Goal: Task Accomplishment & Management: Manage account settings

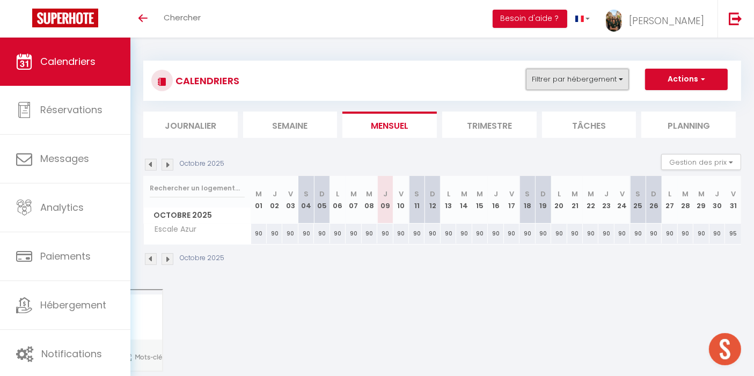
click at [549, 79] on button "Filtrer par hébergement" at bounding box center [577, 79] width 103 height 21
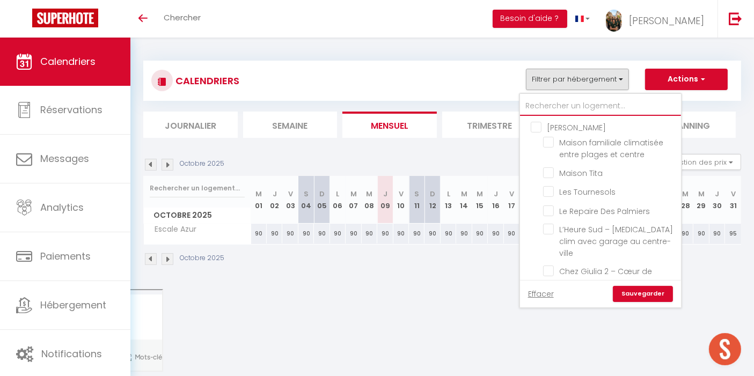
click at [544, 100] on input "text" at bounding box center [600, 106] width 161 height 19
type input "g"
checkbox input "false"
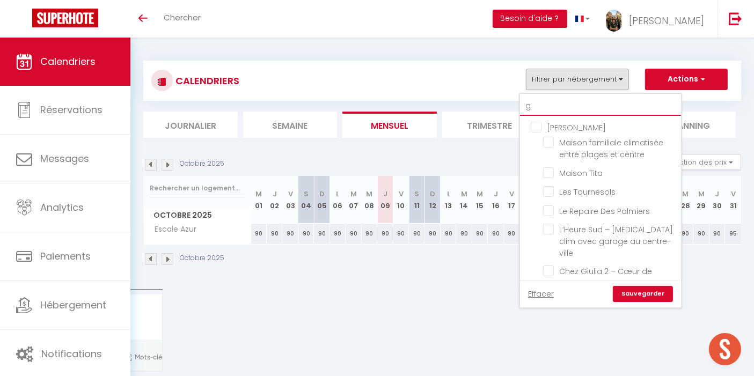
checkbox input "false"
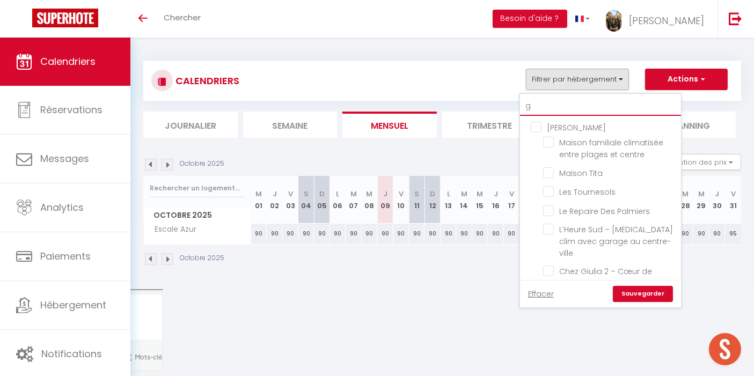
checkbox input "false"
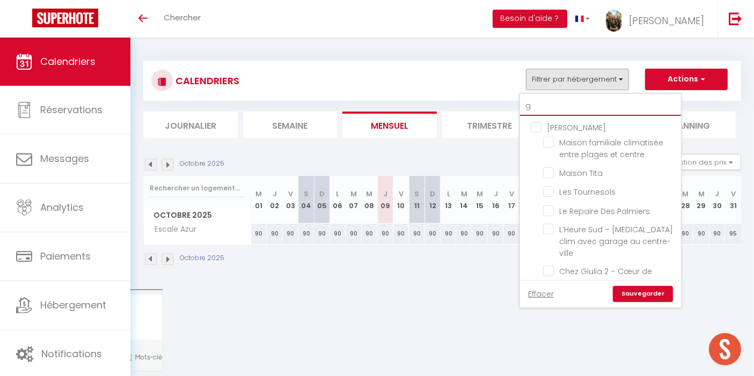
checkbox input "false"
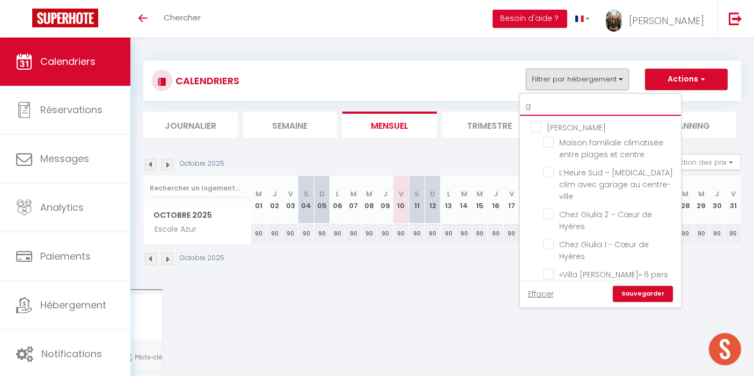
type input "gr"
checkbox input "false"
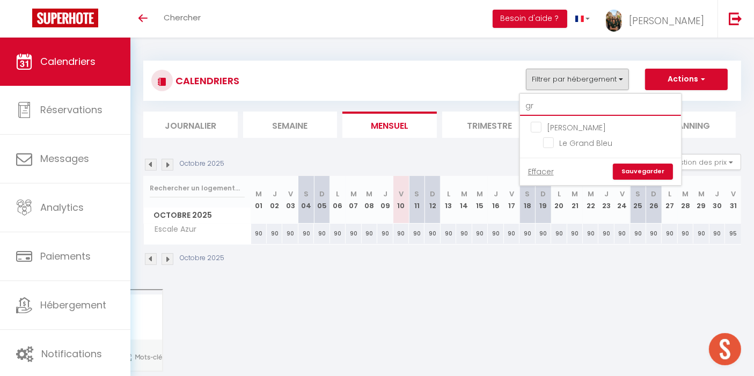
type input "gra"
checkbox input "false"
type input "gran"
checkbox input "false"
type input "grand"
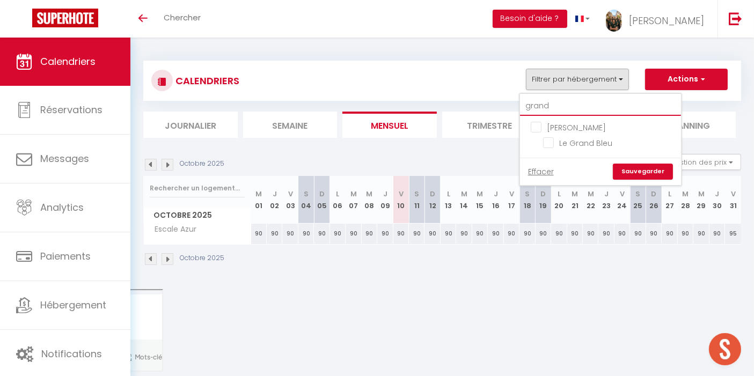
checkbox input "false"
type input "grand"
click at [553, 143] on input "Le Grand Bleu" at bounding box center [610, 142] width 134 height 11
checkbox input "true"
click at [644, 168] on link "Sauvegarder" at bounding box center [643, 172] width 60 height 16
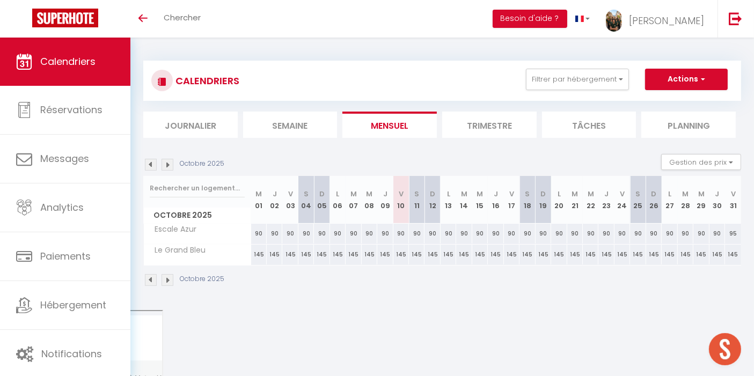
click at [149, 160] on img at bounding box center [151, 165] width 12 height 12
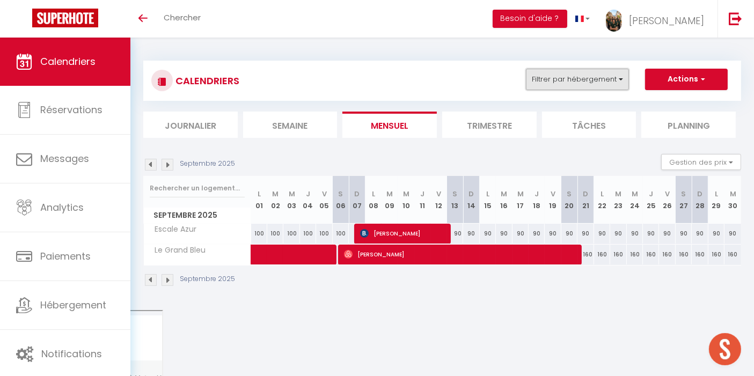
click at [590, 76] on button "Filtrer par hébergement" at bounding box center [577, 79] width 103 height 21
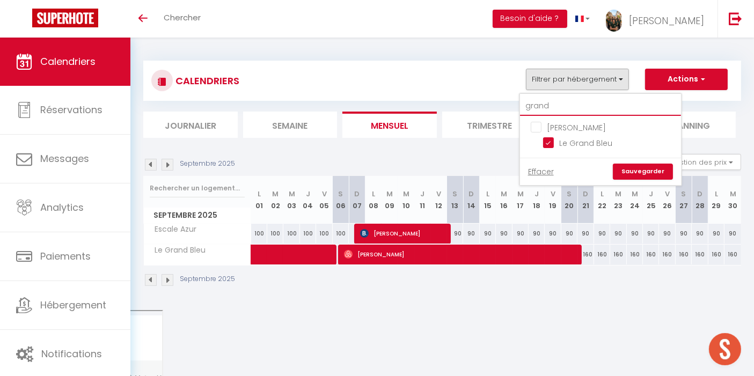
click at [563, 106] on input "grand" at bounding box center [600, 106] width 161 height 19
type input "g"
checkbox input "false"
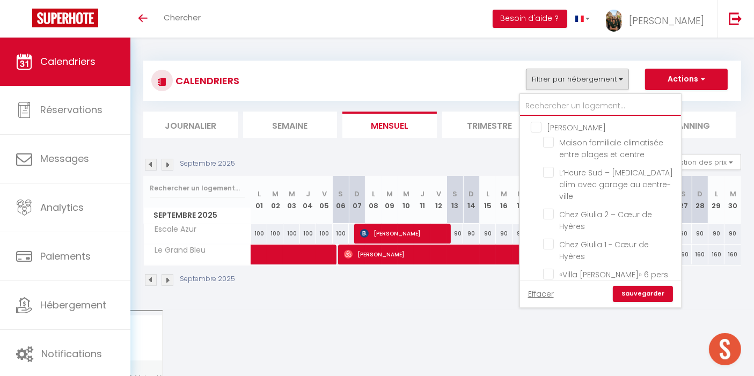
checkbox input "false"
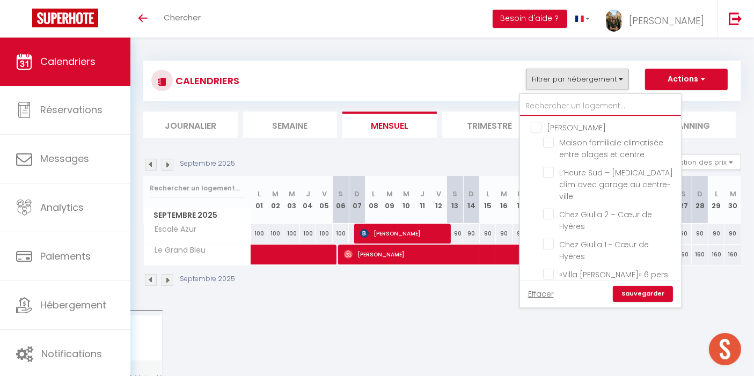
checkbox input "false"
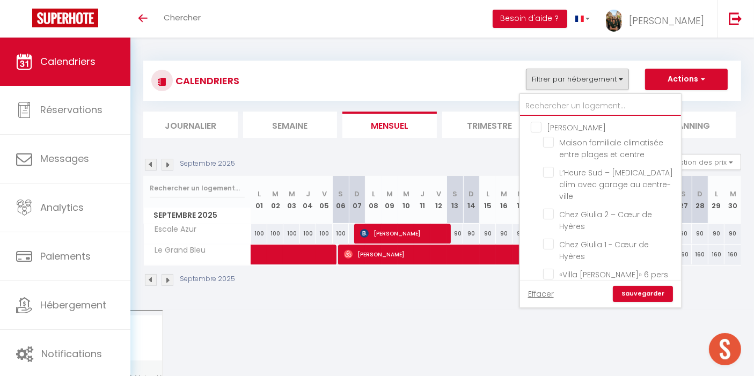
checkbox input "false"
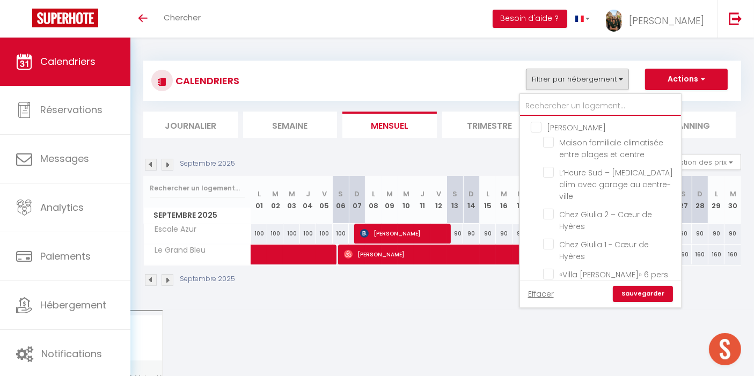
checkbox input "false"
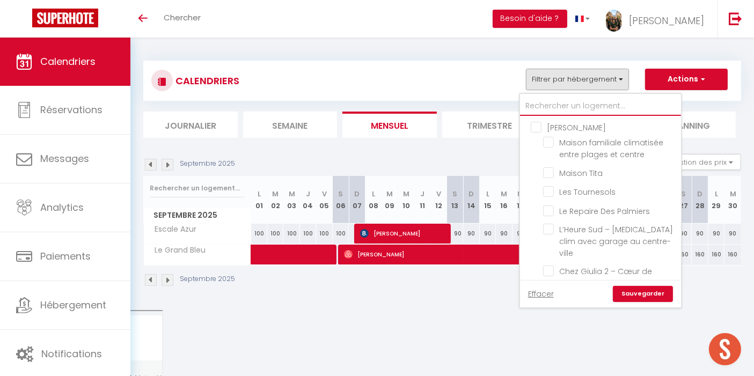
type input "e"
checkbox input "false"
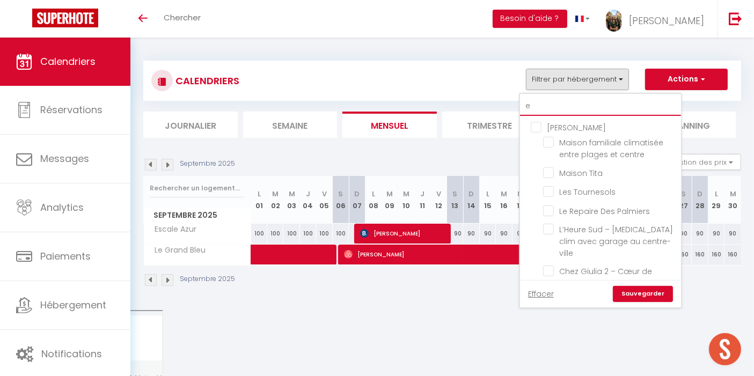
checkbox input "false"
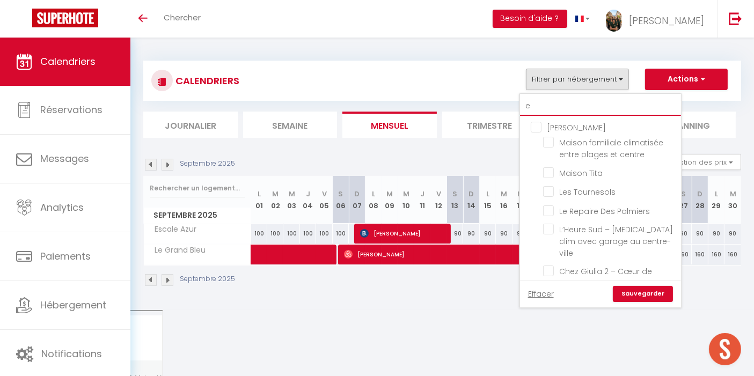
checkbox input "false"
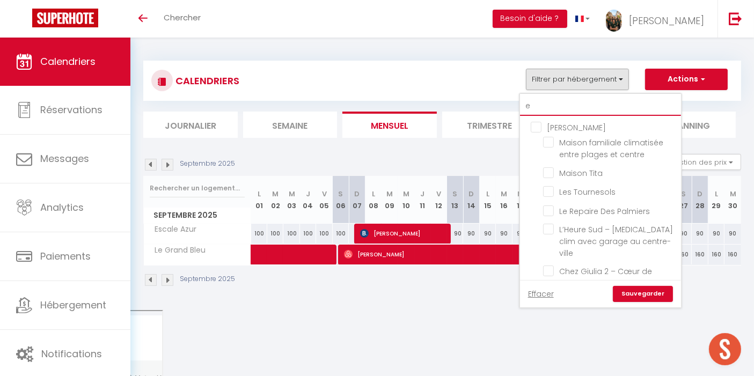
checkbox input "false"
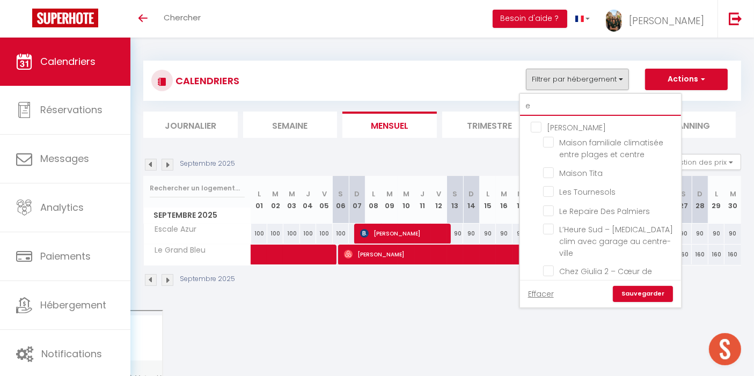
checkbox input "false"
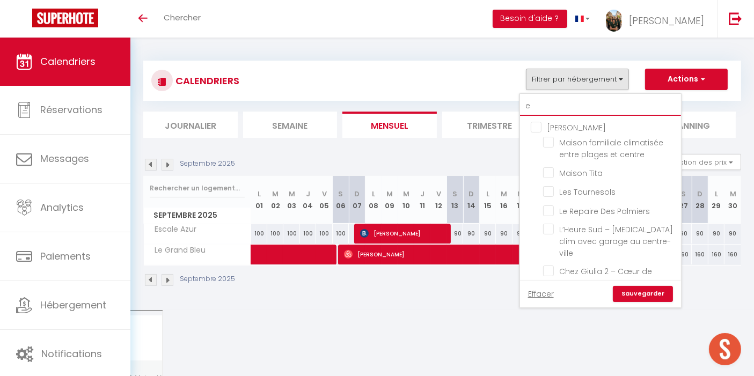
checkbox input "false"
checkbox input "true"
checkbox input "false"
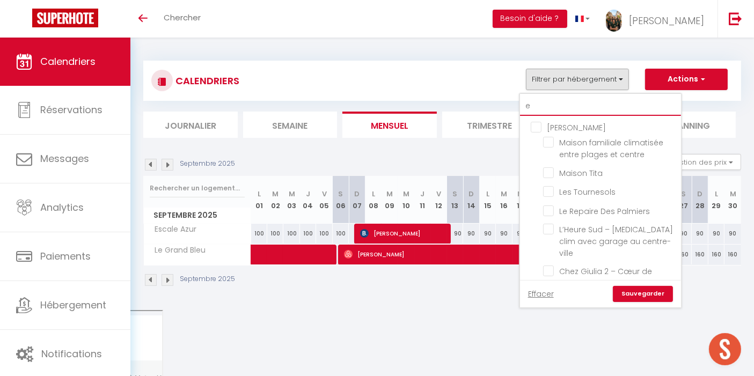
checkbox input "false"
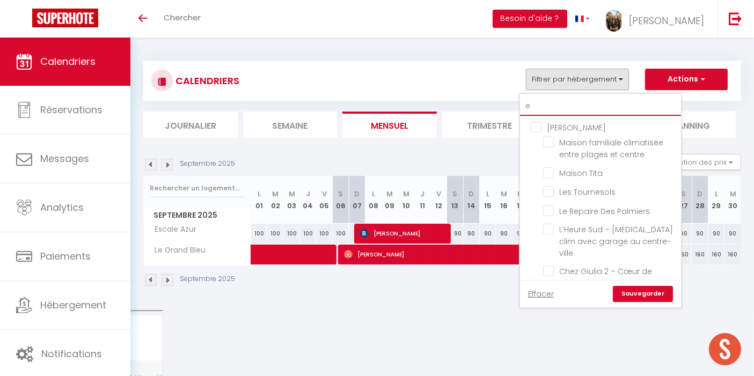
checkbox input "false"
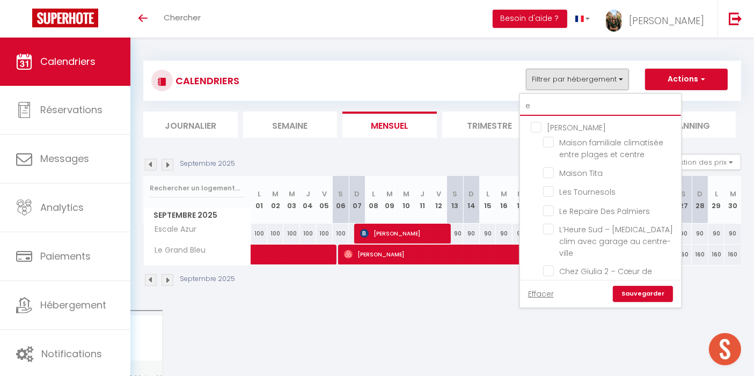
checkbox input "false"
type input "es"
checkbox input "false"
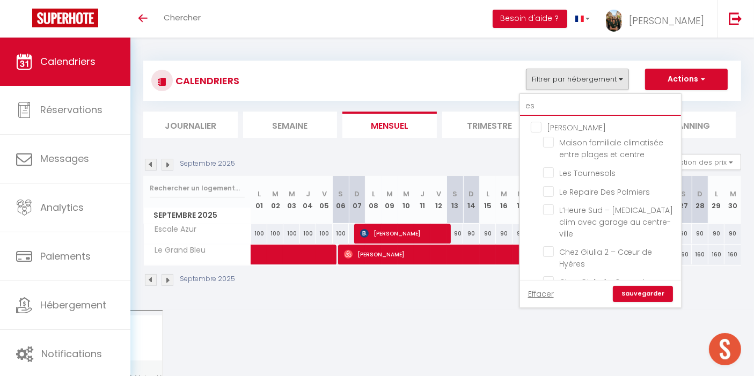
checkbox input "false"
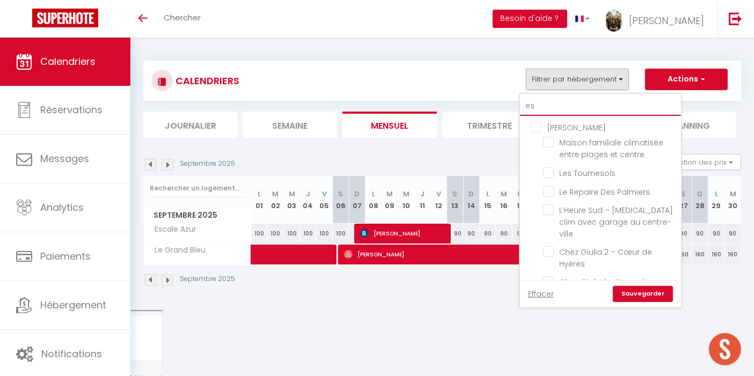
checkbox input "false"
checkbox input "true"
checkbox input "false"
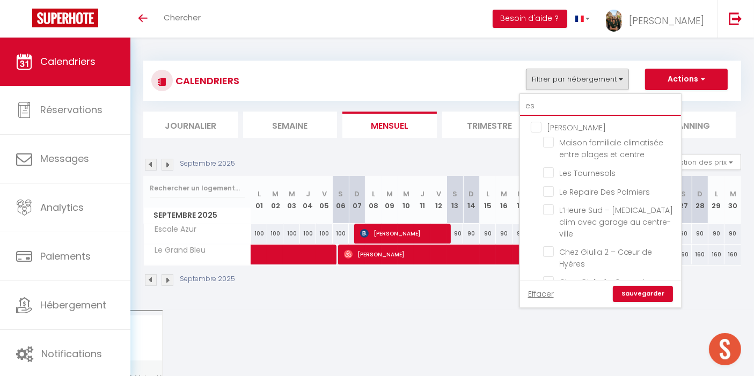
checkbox input "false"
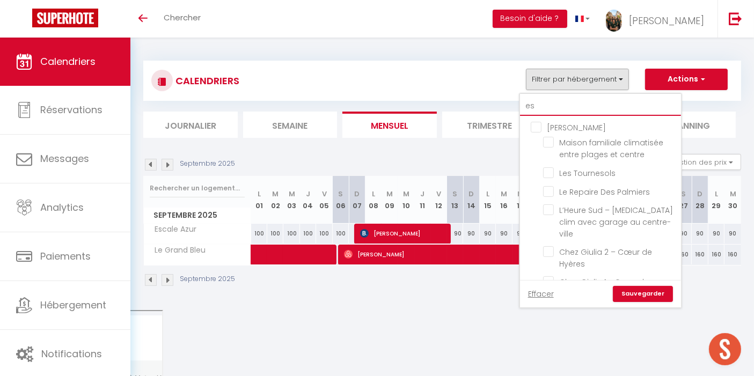
checkbox input "false"
type input "esc"
checkbox input "true"
checkbox input "false"
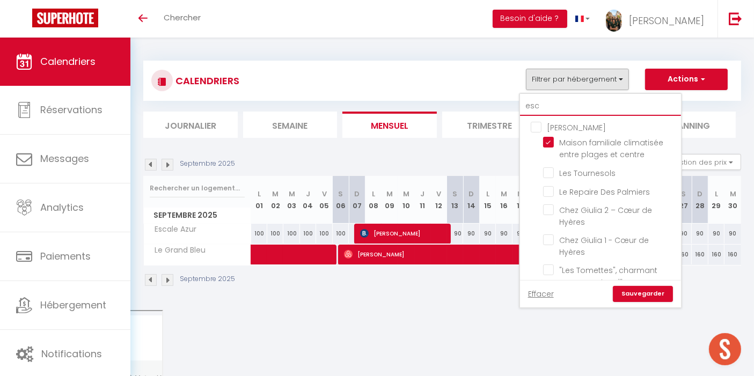
type input "esca"
checkbox input "false"
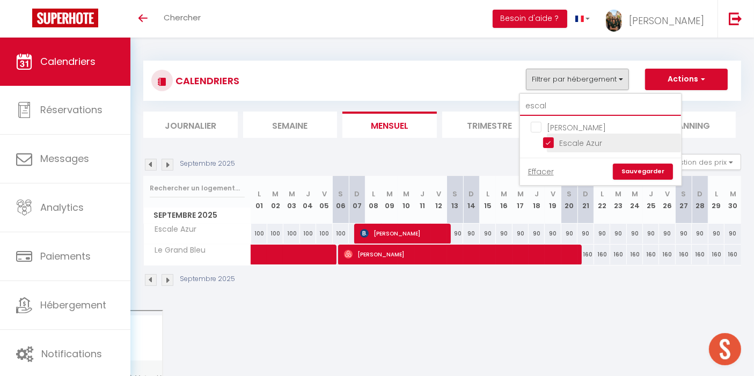
type input "escal"
click at [553, 143] on input "Escale Azur" at bounding box center [610, 142] width 134 height 11
checkbox input "false"
click at [647, 172] on link "Sauvegarder" at bounding box center [643, 172] width 60 height 16
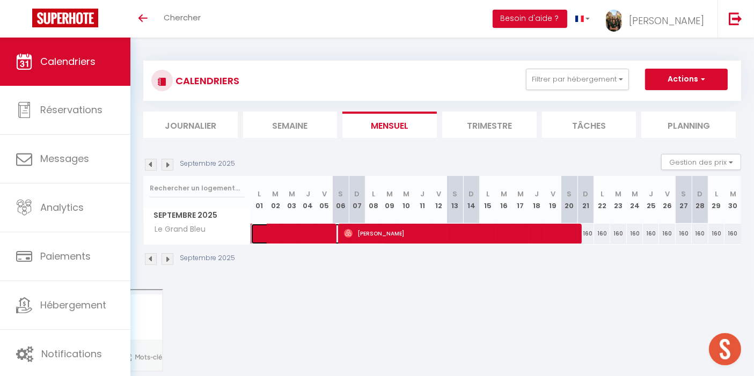
click at [309, 243] on span at bounding box center [324, 234] width 123 height 20
select select "OK"
select select "KO"
select select "0"
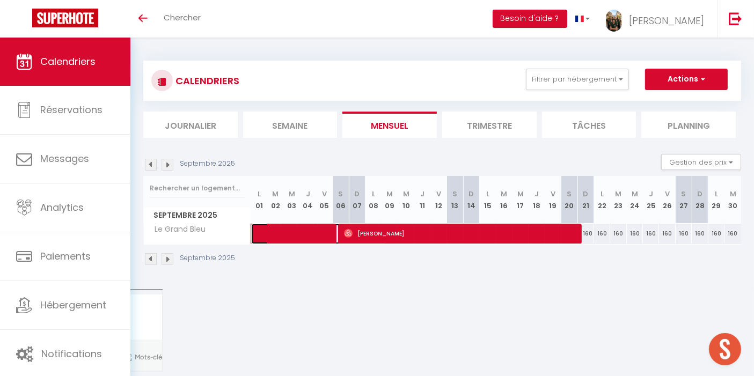
select select "1"
select select
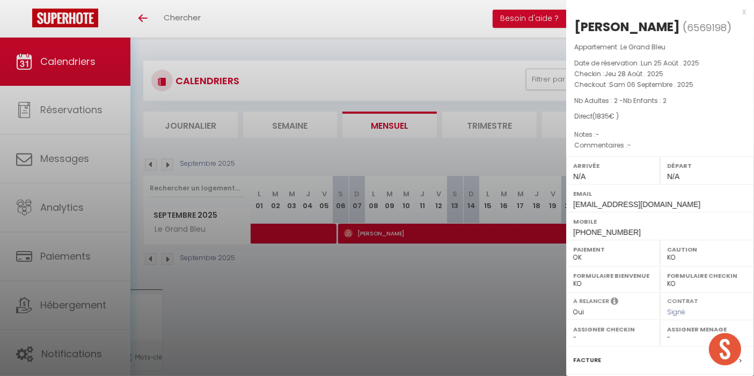
click at [336, 295] on div at bounding box center [377, 188] width 754 height 376
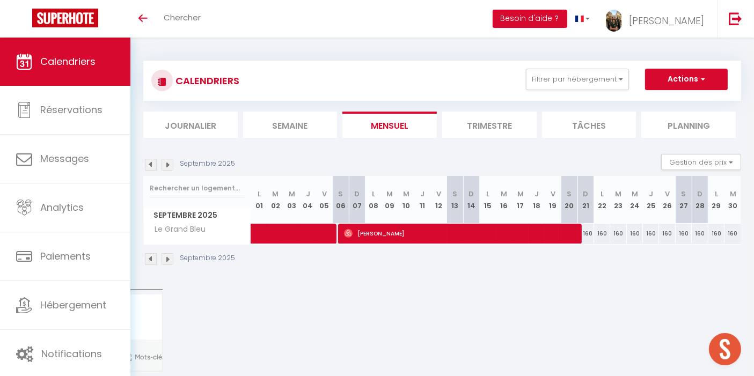
click at [147, 163] on img at bounding box center [151, 165] width 12 height 12
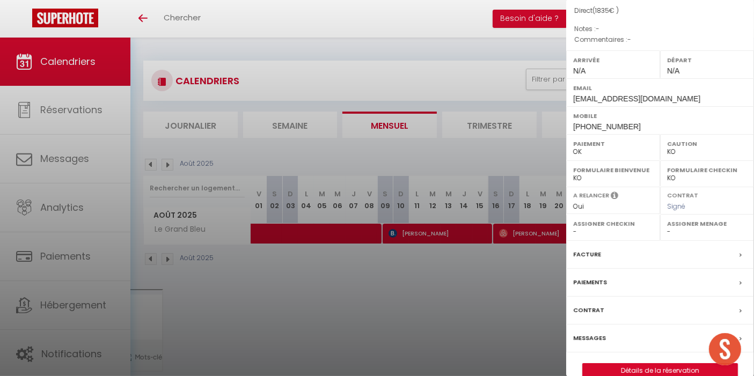
scroll to position [121, 0]
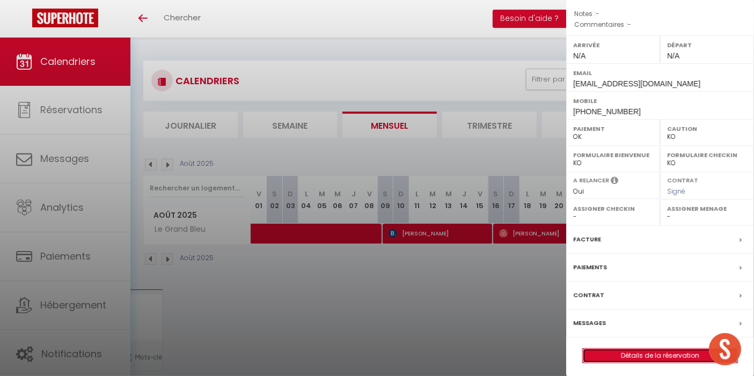
click at [658, 353] on link "Détails de la réservation" at bounding box center [660, 356] width 155 height 14
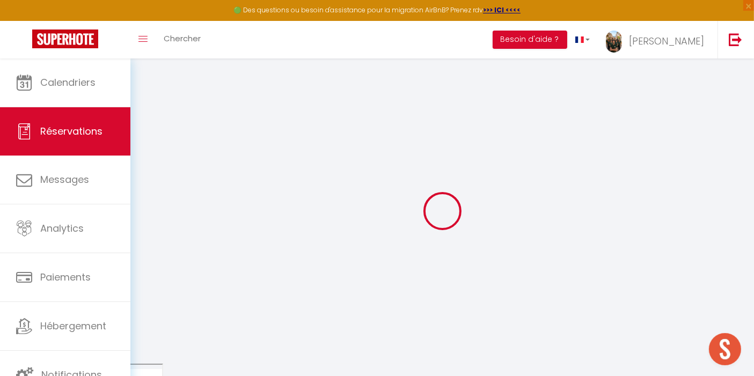
type input "Leander"
type input "[PERSON_NAME]"
type input "[EMAIL_ADDRESS][DOMAIN_NAME]"
type input "[PHONE_NUMBER]"
select select "DE"
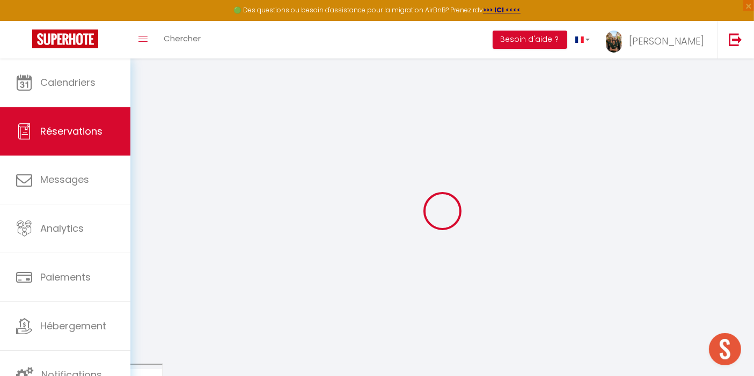
select select "63432"
select select "1"
type input "Jeu 28 Août 2025"
select select
type input "Sam 06 Septembre 2025"
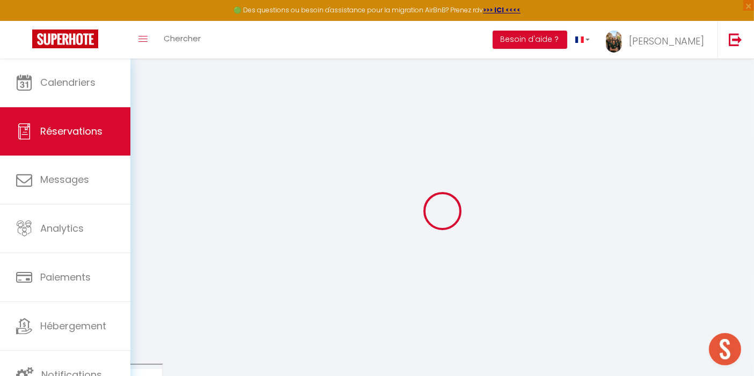
select select
type input "2"
select select "12"
select select "14"
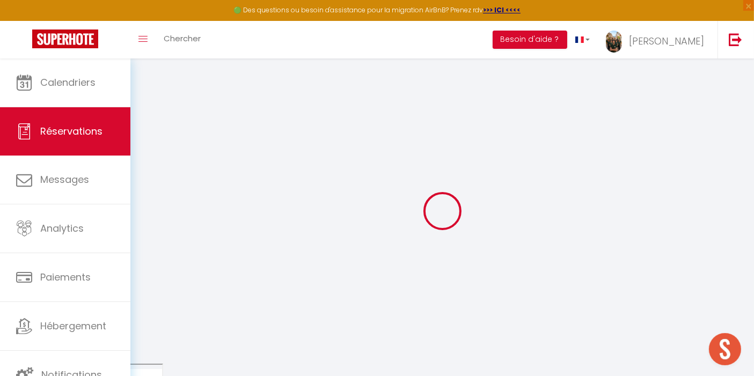
type input "1650"
checkbox input "true"
type input "0"
type input "135"
type input "0"
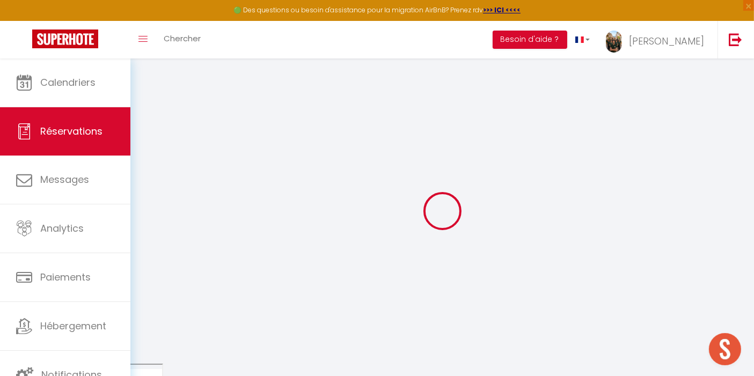
type input "0"
select select
checkbox input "true"
select select
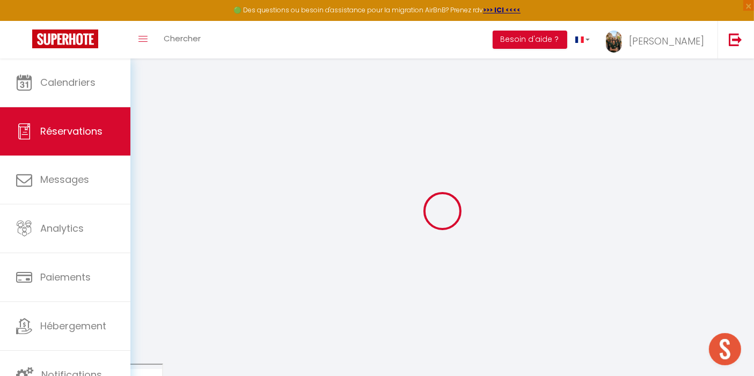
select select
checkbox input "true"
select select
checkbox input "true"
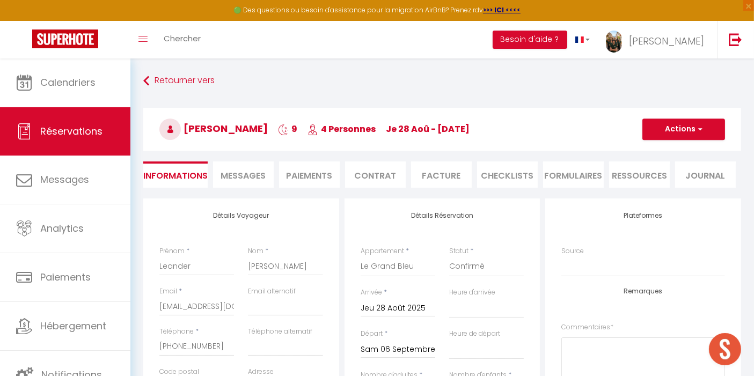
type input "135"
type input "50"
select select
checkbox input "true"
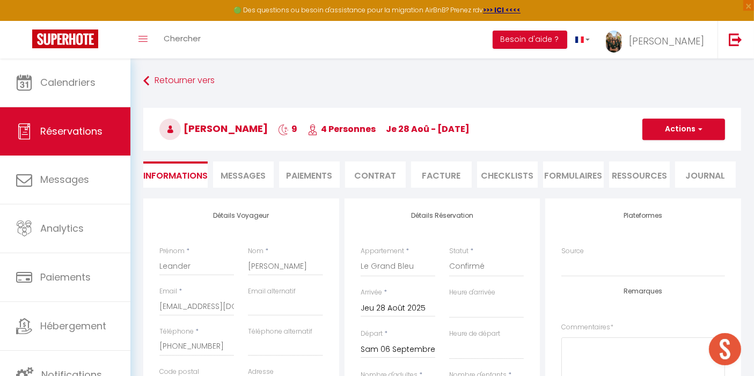
select select
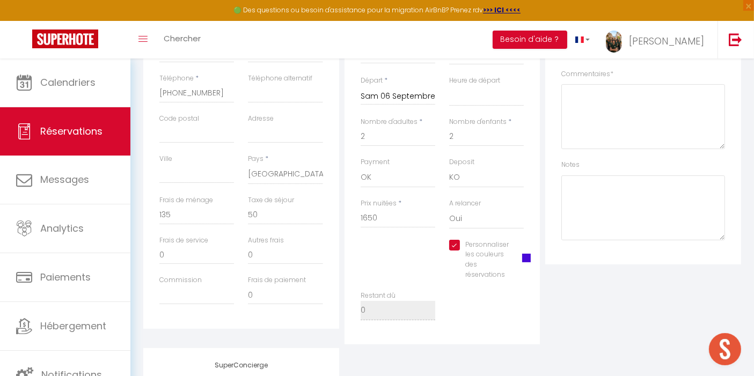
scroll to position [255, 0]
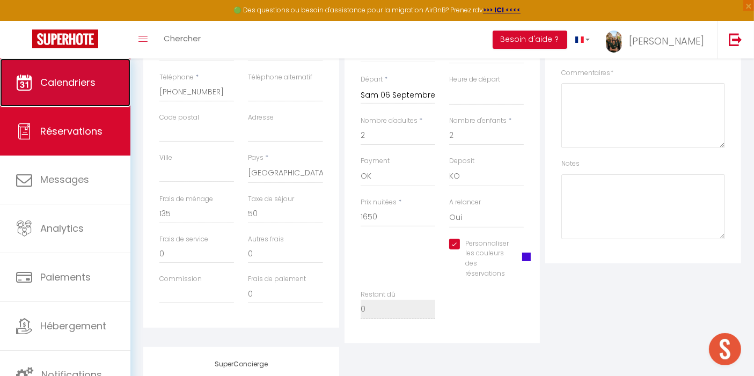
click at [93, 78] on span "Calendriers" at bounding box center [67, 82] width 55 height 13
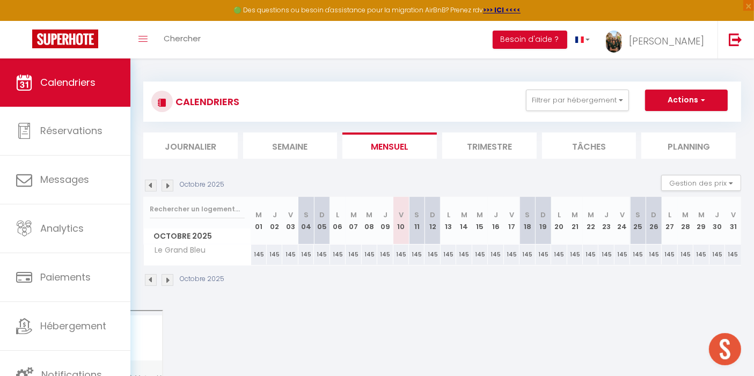
click at [153, 186] on img at bounding box center [151, 186] width 12 height 12
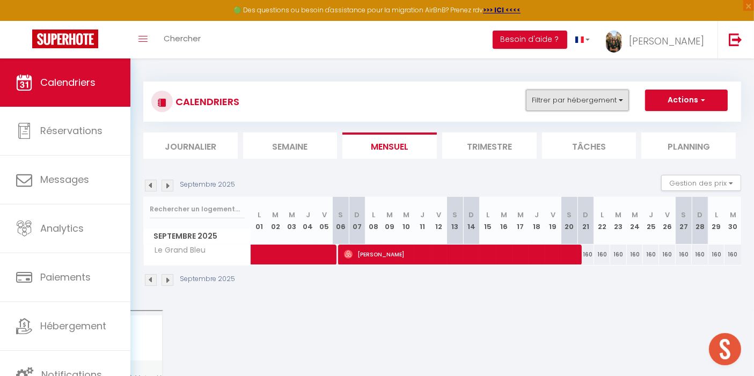
click at [565, 98] on button "Filtrer par hébergement" at bounding box center [577, 100] width 103 height 21
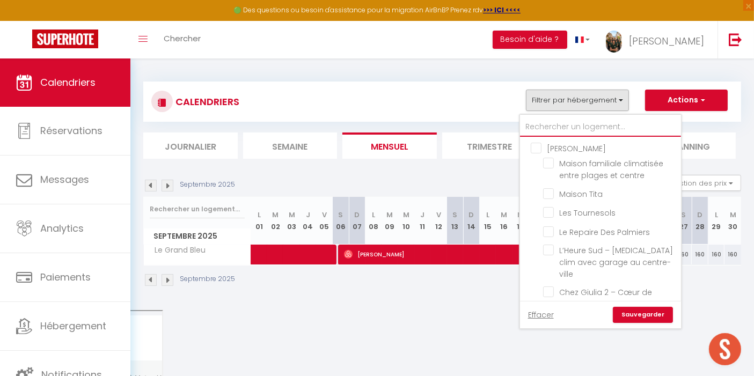
click at [571, 122] on input "text" at bounding box center [600, 127] width 161 height 19
type input "g"
checkbox input "false"
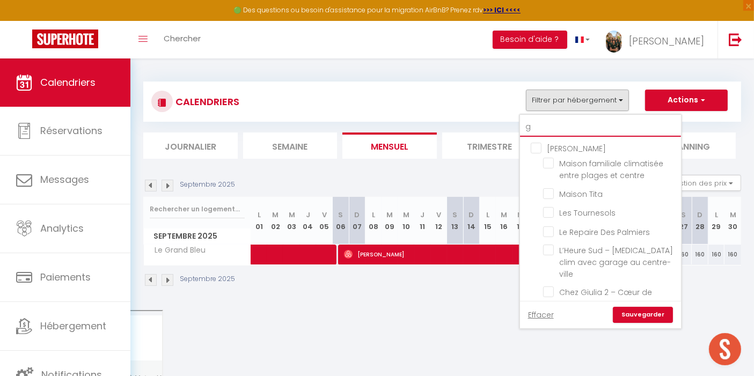
checkbox input "false"
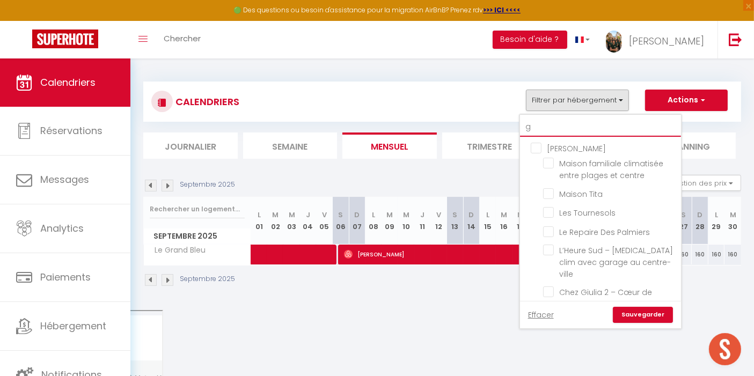
checkbox input "false"
checkbox input "true"
checkbox input "false"
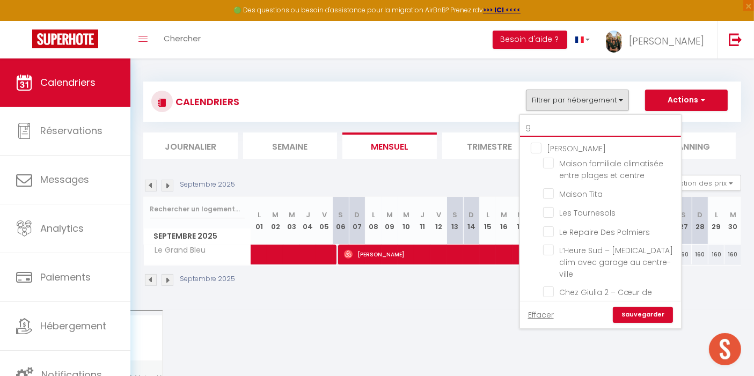
checkbox input "false"
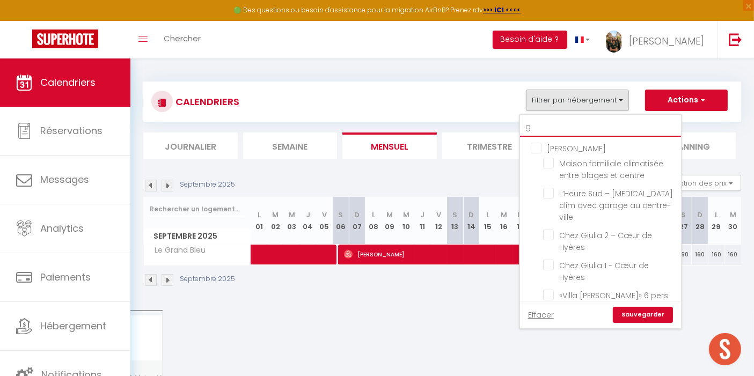
type input "gr"
checkbox input "true"
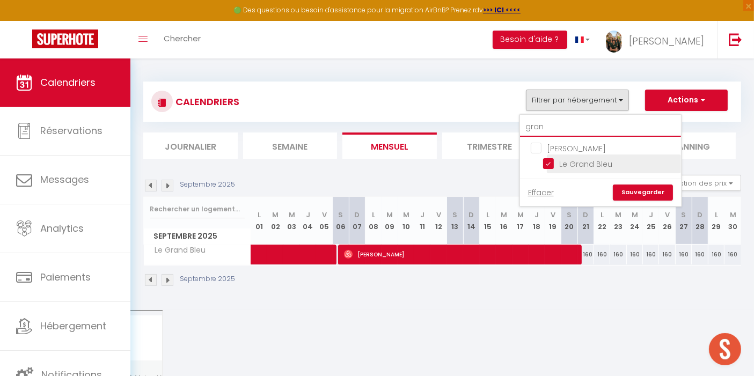
type input "gran"
click at [554, 163] on input "Le Grand Bleu" at bounding box center [610, 163] width 134 height 11
checkbox input "false"
click at [547, 124] on input "gran" at bounding box center [600, 127] width 161 height 19
type input "g"
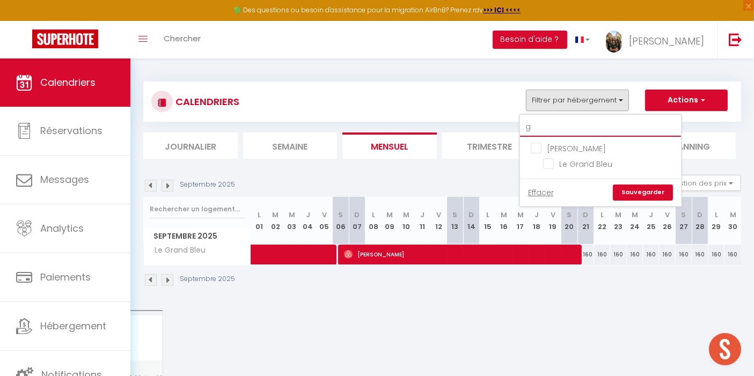
checkbox input "false"
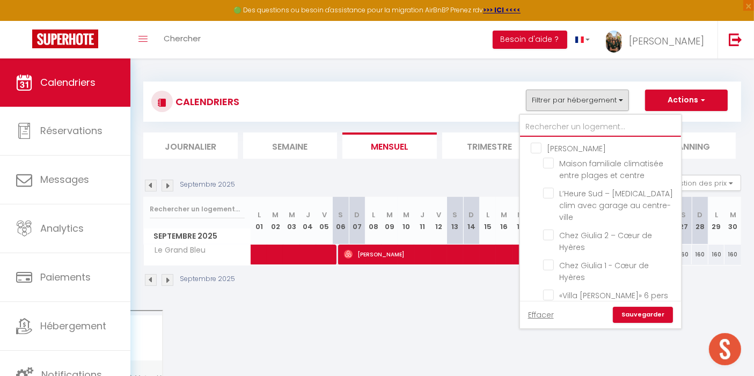
checkbox input "false"
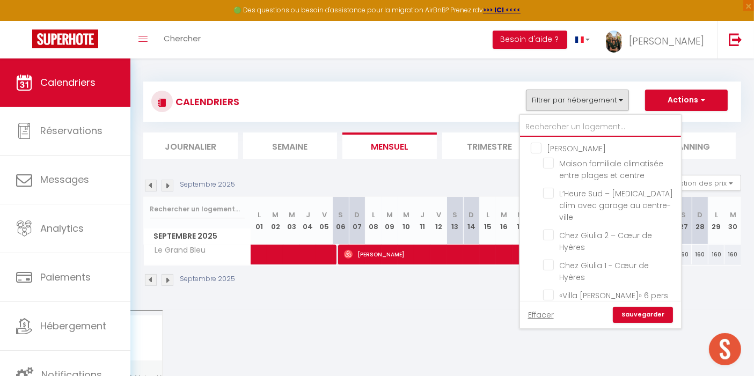
checkbox input "false"
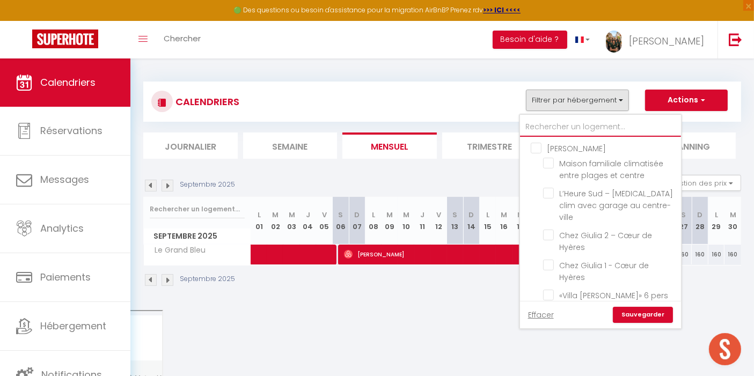
checkbox input "false"
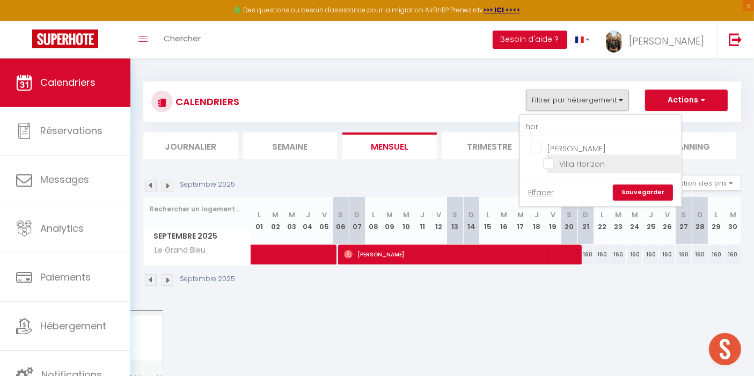
click at [549, 162] on input "Villa Horizon" at bounding box center [610, 163] width 134 height 11
click at [645, 188] on link "Sauvegarder" at bounding box center [643, 193] width 60 height 16
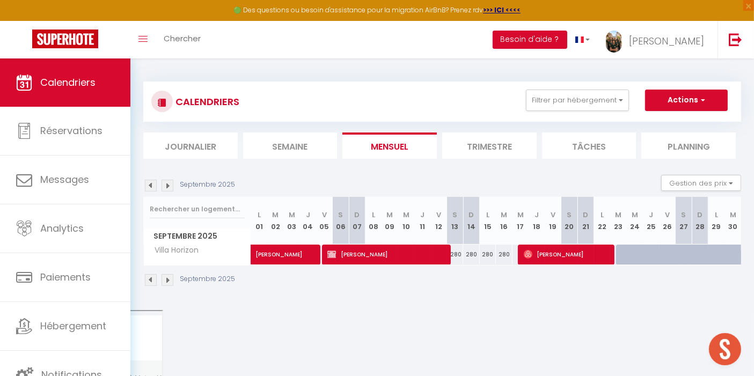
click at [149, 280] on img at bounding box center [151, 280] width 12 height 12
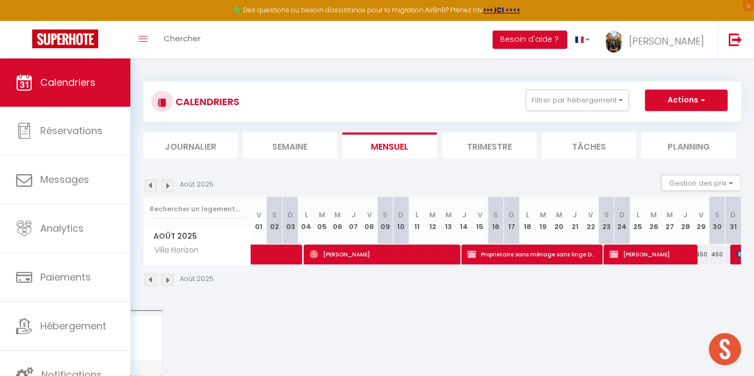
click at [168, 280] on img at bounding box center [168, 280] width 12 height 12
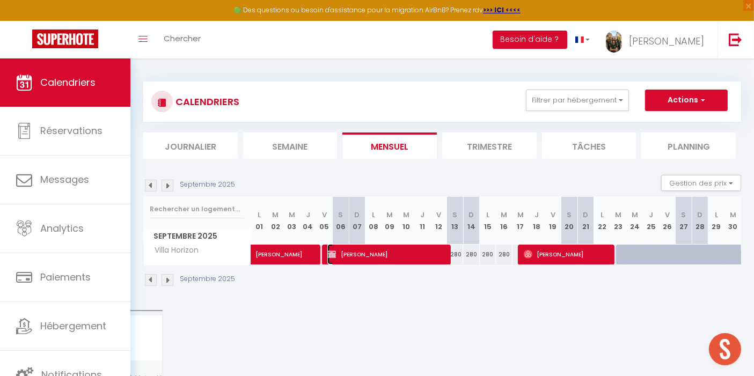
click at [360, 255] on span "[PERSON_NAME]" at bounding box center [387, 254] width 118 height 20
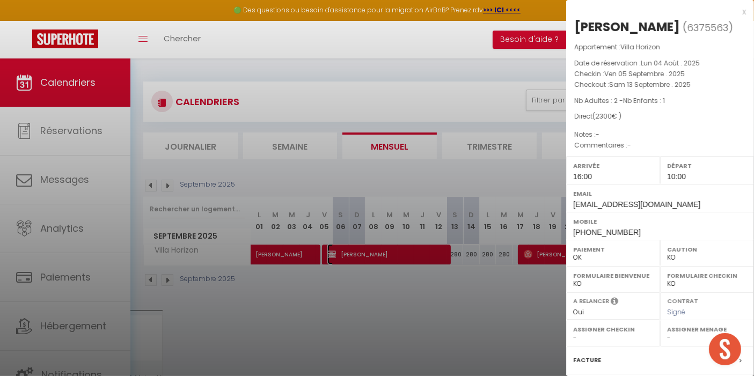
scroll to position [121, 0]
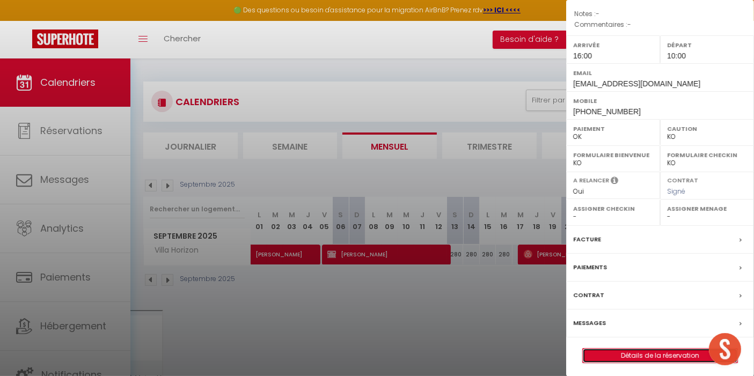
click at [653, 355] on link "Détails de la réservation" at bounding box center [660, 356] width 155 height 14
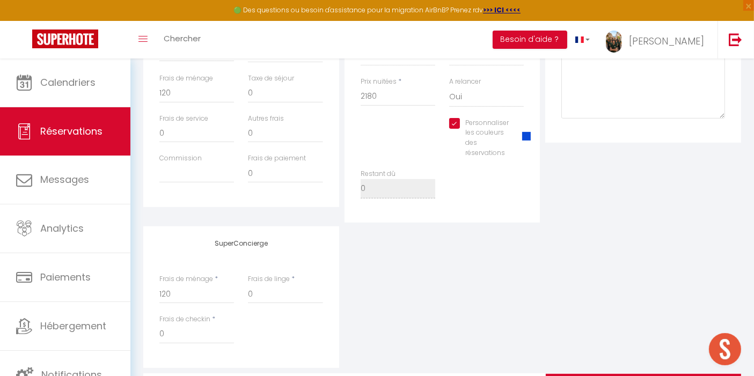
scroll to position [441, 0]
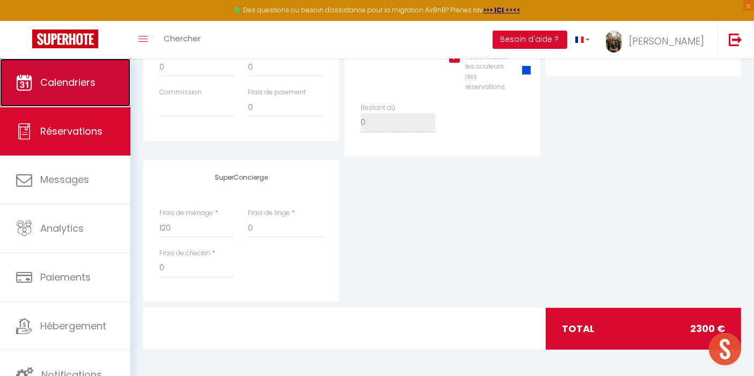
click at [76, 92] on link "Calendriers" at bounding box center [65, 83] width 130 height 48
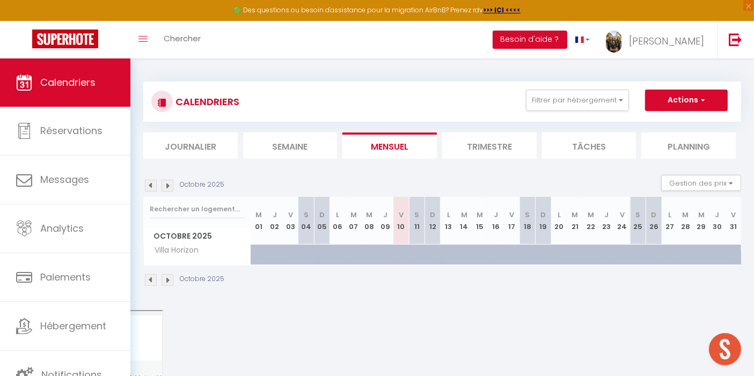
drag, startPoint x: 54, startPoint y: 336, endPoint x: 409, endPoint y: 322, distance: 355.2
click at [409, 322] on body "🟢 Des questions ou besoin d'assistance pour la migration AirBnB? Prenez rdv >>>…" at bounding box center [377, 247] width 754 height 376
click at [152, 185] on img at bounding box center [151, 186] width 12 height 12
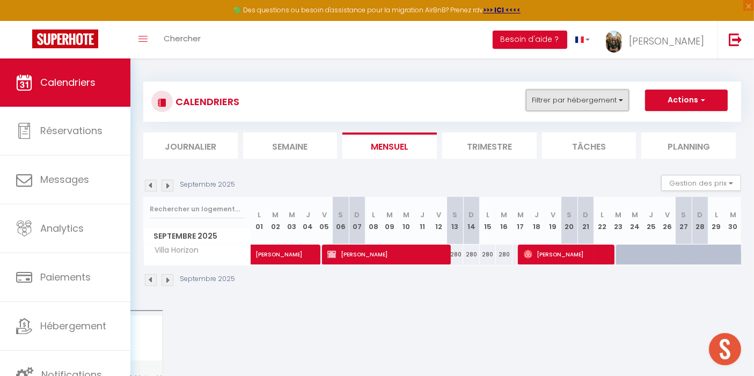
click at [602, 104] on button "Filtrer par hébergement" at bounding box center [577, 100] width 103 height 21
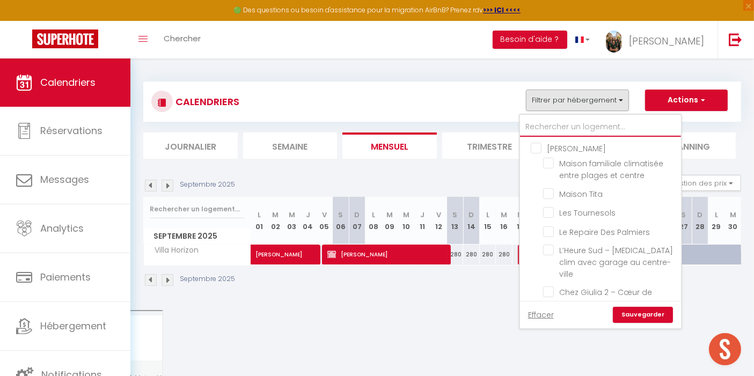
click at [583, 129] on input "text" at bounding box center [600, 127] width 161 height 19
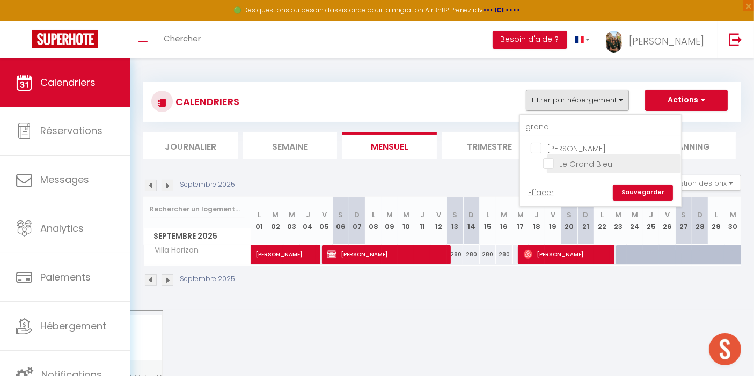
click at [550, 165] on input "Le Grand Bleu" at bounding box center [610, 163] width 134 height 11
click at [646, 190] on link "Sauvegarder" at bounding box center [643, 193] width 60 height 16
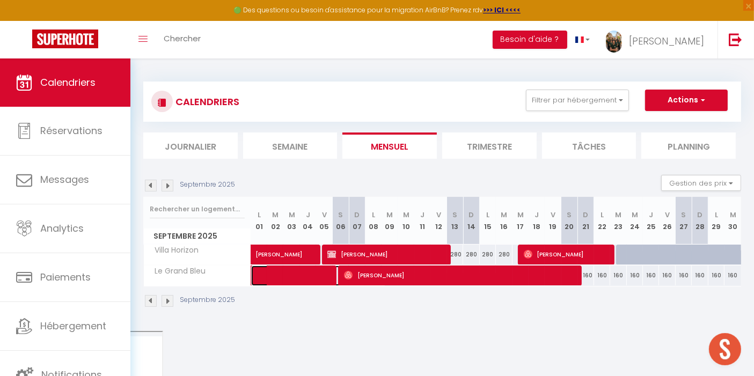
click at [309, 283] on span at bounding box center [324, 276] width 123 height 20
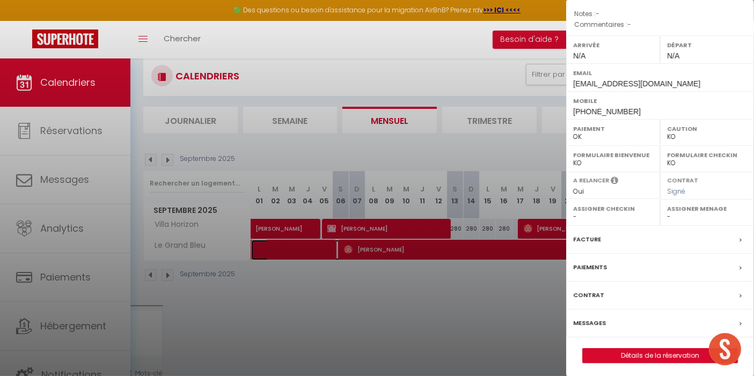
scroll to position [27, 0]
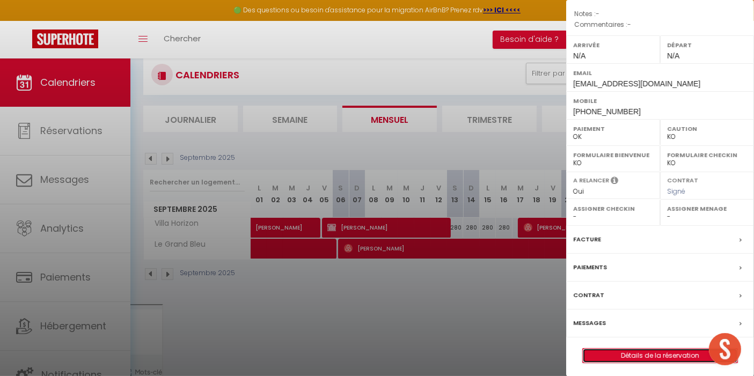
click at [656, 351] on link "Détails de la réservation" at bounding box center [660, 356] width 155 height 14
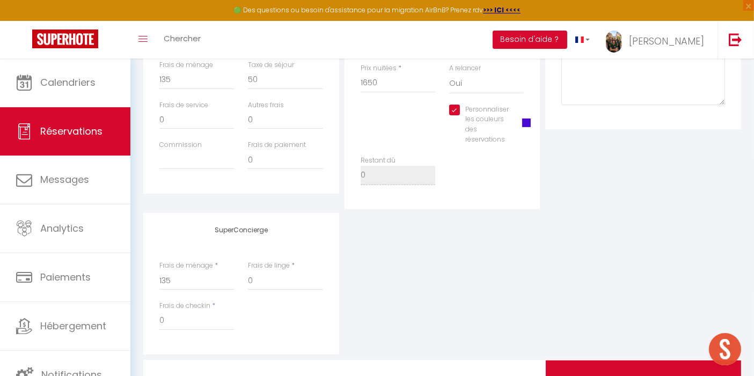
scroll to position [441, 0]
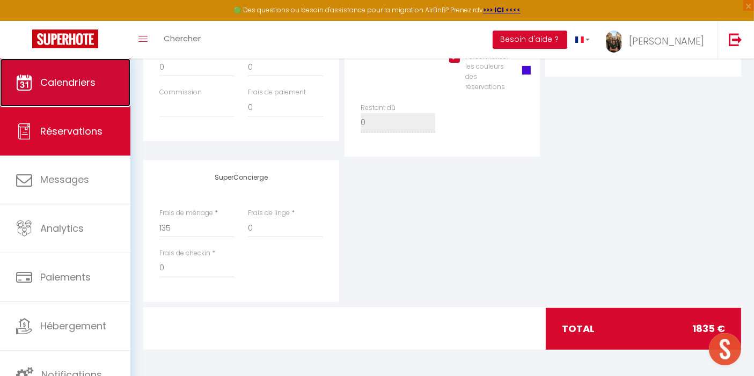
click at [71, 86] on span "Calendriers" at bounding box center [67, 82] width 55 height 13
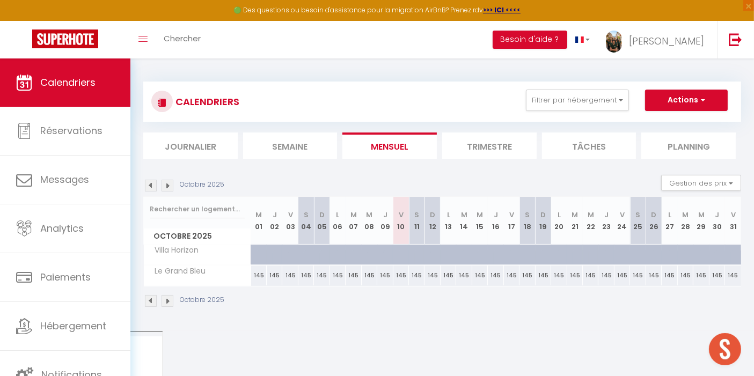
click at [149, 184] on img at bounding box center [151, 186] width 12 height 12
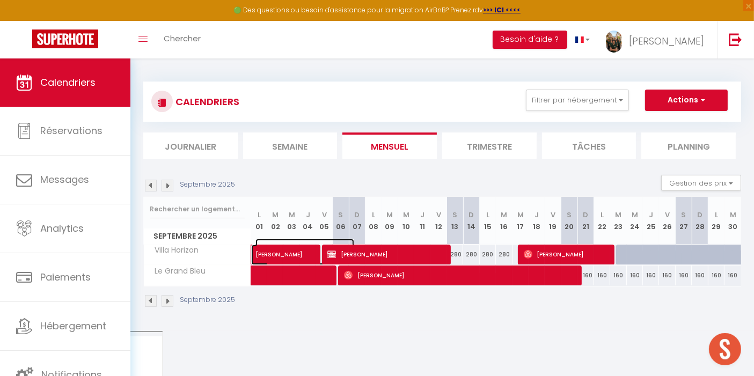
click at [274, 257] on span "[PERSON_NAME]" at bounding box center [305, 249] width 99 height 20
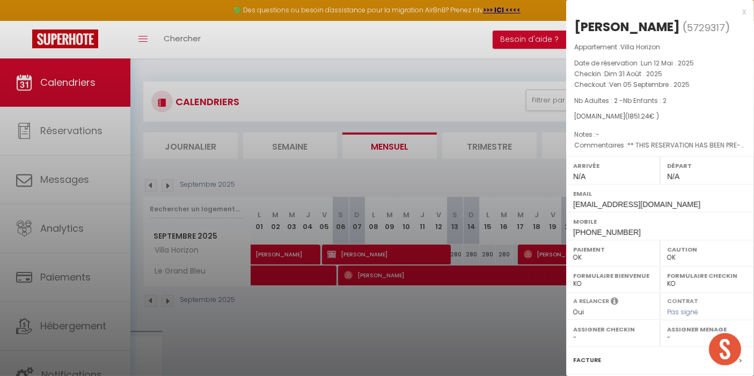
click at [478, 350] on div at bounding box center [377, 188] width 754 height 376
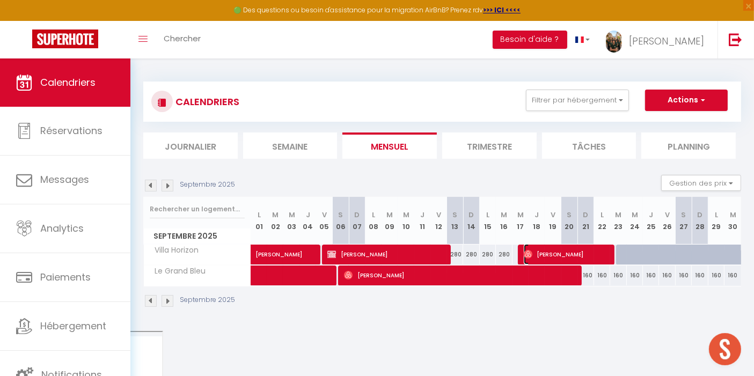
click at [546, 248] on span "[PERSON_NAME]" at bounding box center [567, 254] width 86 height 20
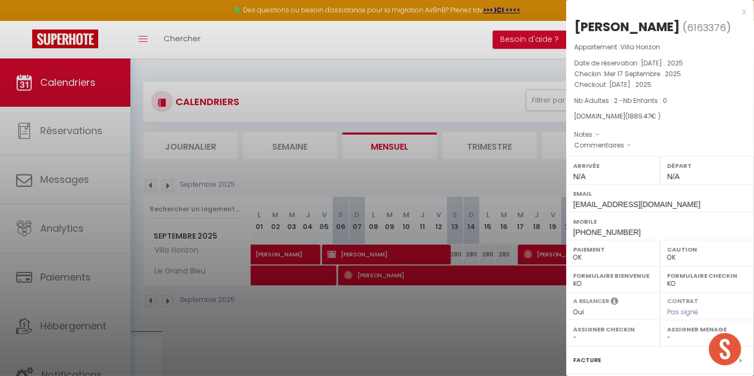
click at [735, 13] on div "x" at bounding box center [656, 11] width 180 height 13
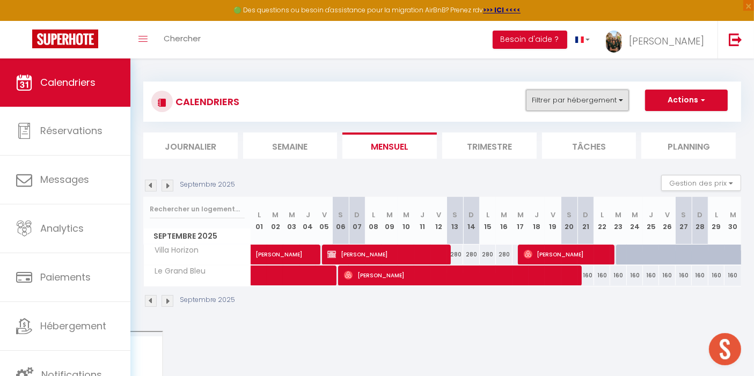
click at [583, 101] on button "Filtrer par hébergement" at bounding box center [577, 100] width 103 height 21
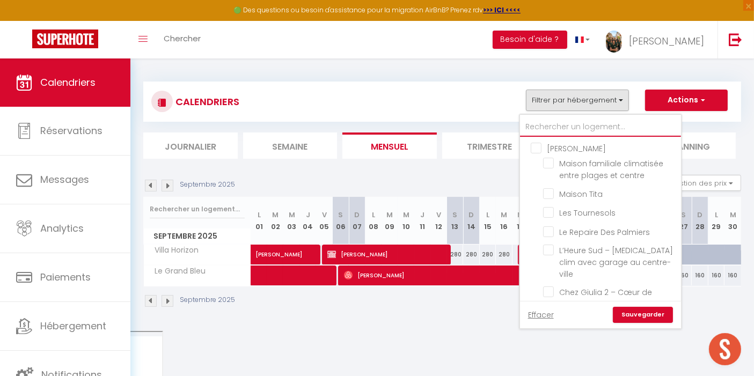
click at [576, 129] on input "text" at bounding box center [600, 127] width 161 height 19
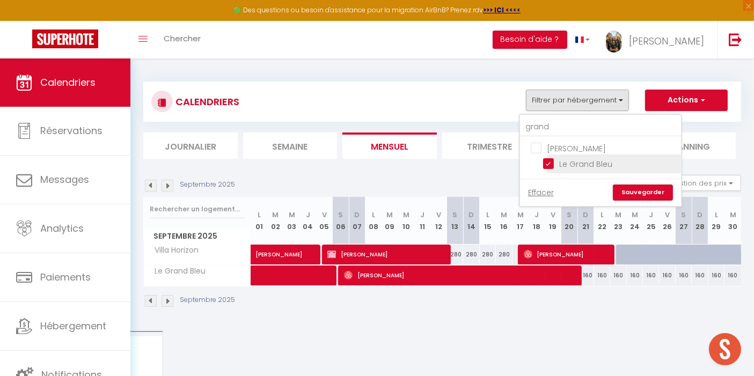
click at [551, 165] on input "Le Grand Bleu" at bounding box center [610, 163] width 134 height 11
click at [651, 188] on link "Sauvegarder" at bounding box center [643, 193] width 60 height 16
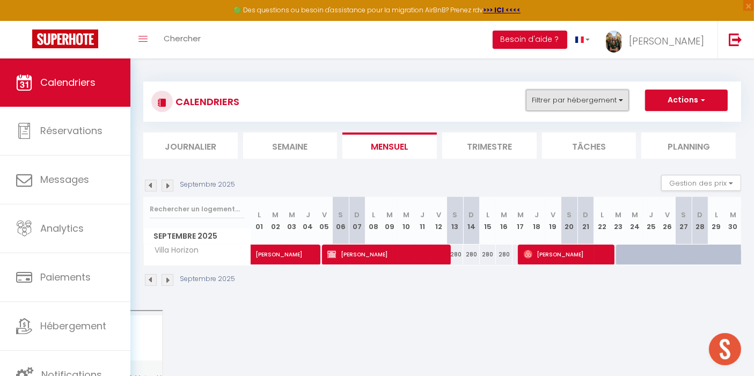
click at [605, 97] on button "Filtrer par hébergement" at bounding box center [577, 100] width 103 height 21
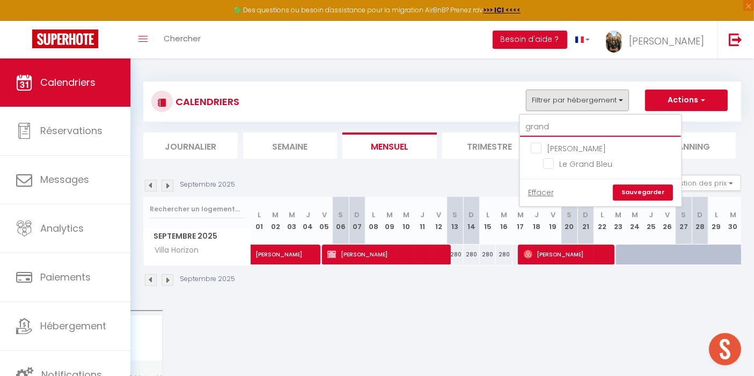
click at [560, 124] on input "grand" at bounding box center [600, 127] width 161 height 19
click at [551, 164] on input "Villa Horizon" at bounding box center [610, 163] width 134 height 11
click at [551, 126] on input "horiz" at bounding box center [600, 127] width 161 height 19
click at [550, 160] on input "La Fossette" at bounding box center [610, 163] width 134 height 11
click at [651, 188] on link "Sauvegarder" at bounding box center [643, 193] width 60 height 16
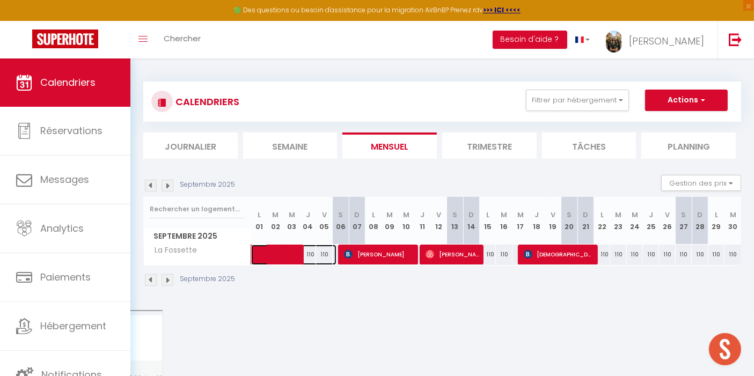
click at [278, 253] on span at bounding box center [300, 255] width 74 height 20
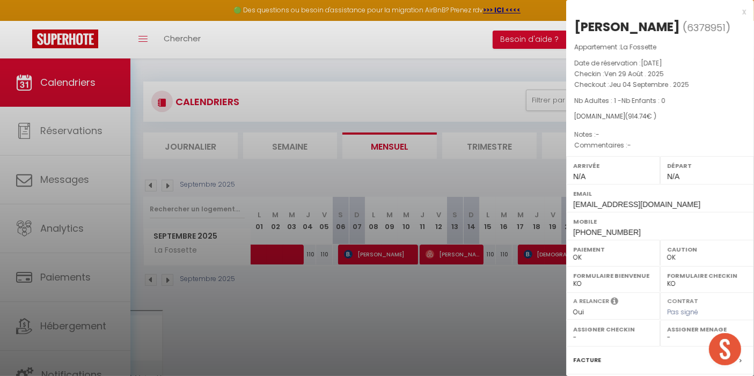
click at [527, 300] on div at bounding box center [377, 188] width 754 height 376
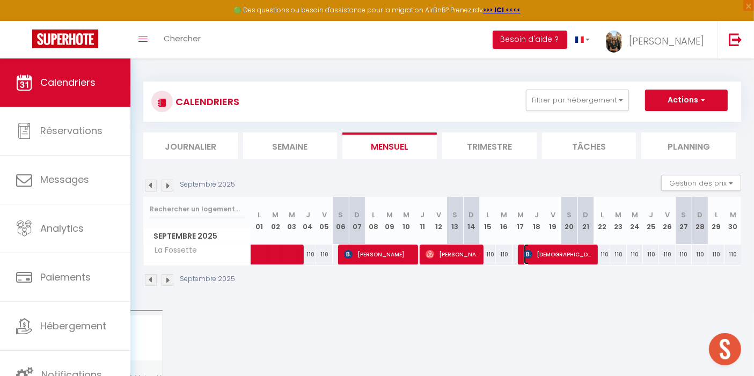
click at [561, 248] on span "[DEMOGRAPHIC_DATA][PERSON_NAME]" at bounding box center [559, 254] width 70 height 20
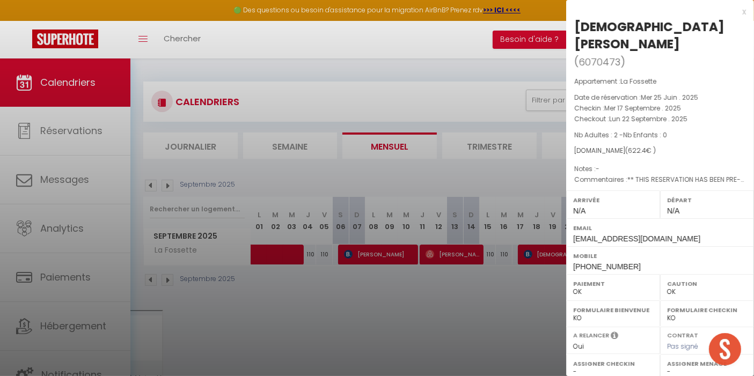
click at [735, 14] on div "x" at bounding box center [656, 11] width 180 height 13
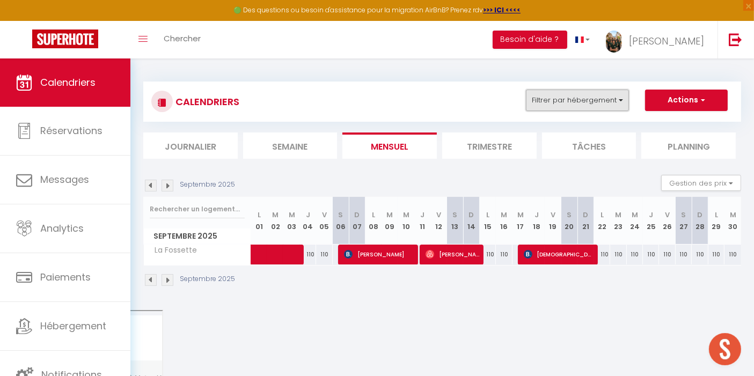
click at [626, 100] on button "Filtrer par hébergement" at bounding box center [577, 100] width 103 height 21
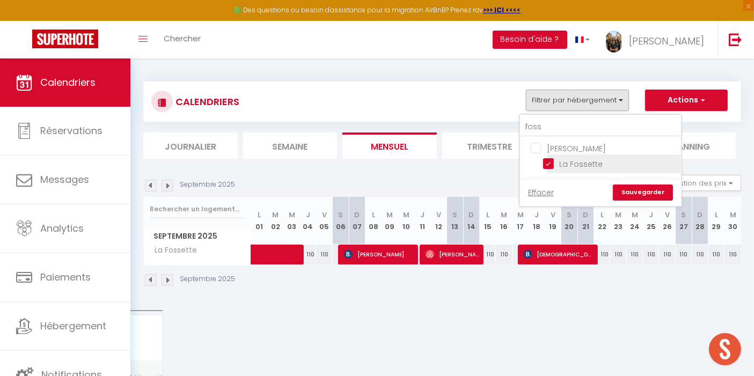
click at [549, 162] on input "La Fossette" at bounding box center [610, 163] width 134 height 11
click at [549, 122] on input "foss" at bounding box center [600, 127] width 161 height 19
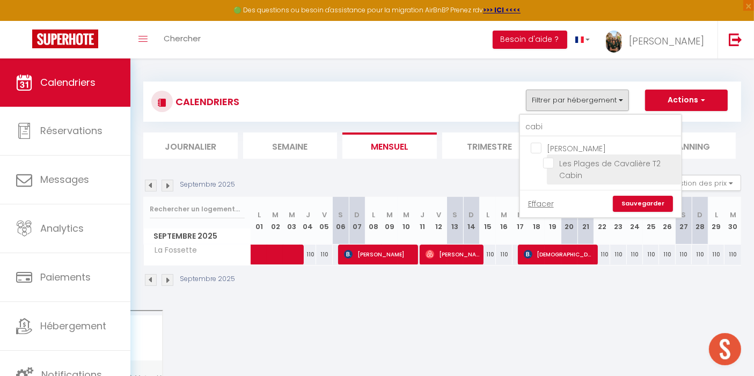
click at [549, 164] on input "Les Plages de Cavalière T2 Cabin" at bounding box center [610, 163] width 134 height 11
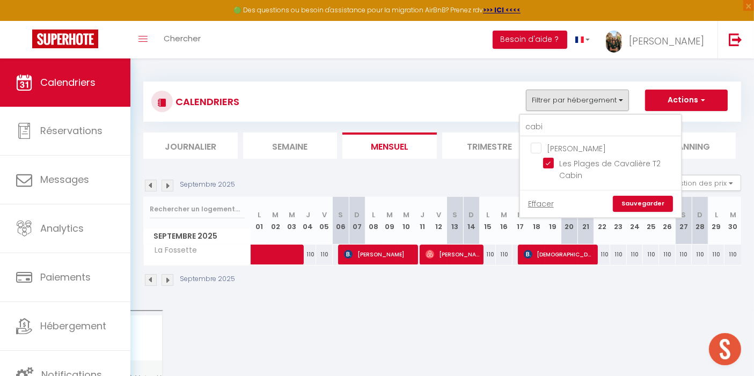
click at [658, 201] on link "Sauvegarder" at bounding box center [643, 204] width 60 height 16
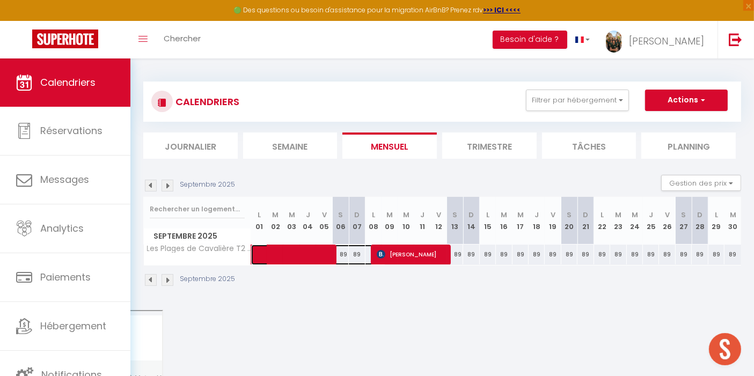
click at [305, 249] on span at bounding box center [324, 255] width 123 height 20
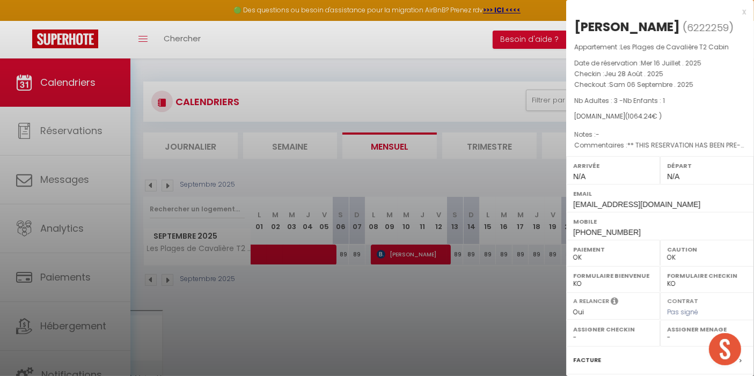
click at [504, 68] on div at bounding box center [377, 188] width 754 height 376
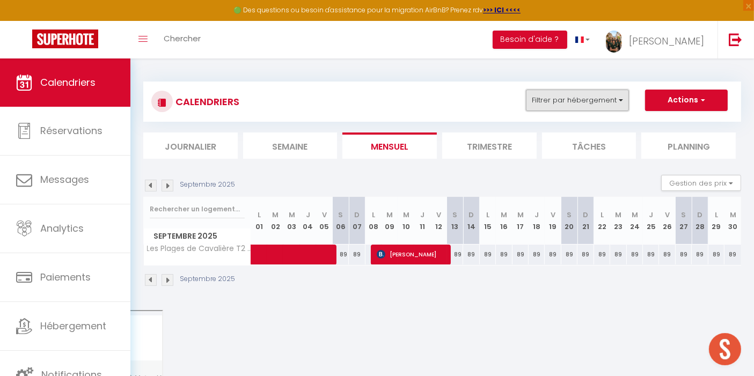
click at [622, 100] on button "Filtrer par hébergement" at bounding box center [577, 100] width 103 height 21
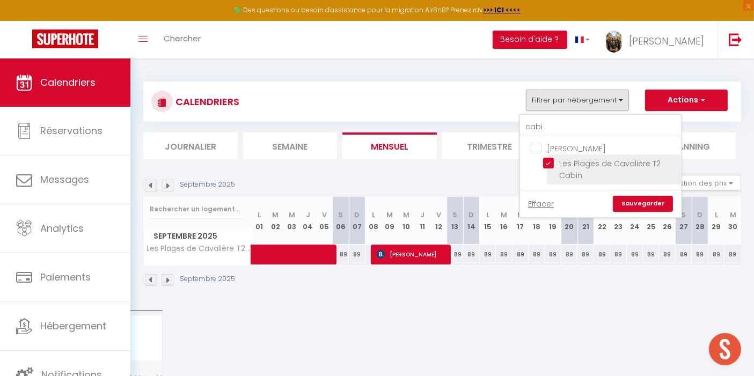
click at [549, 161] on input "Les Plages de Cavalière T2 Cabin" at bounding box center [610, 163] width 134 height 11
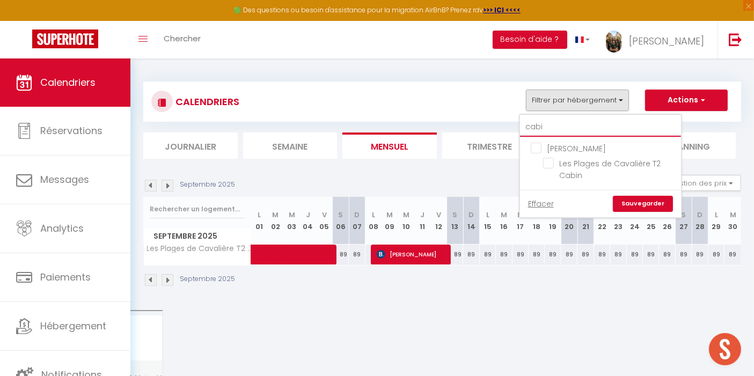
click at [554, 126] on input "cabi" at bounding box center [600, 127] width 161 height 19
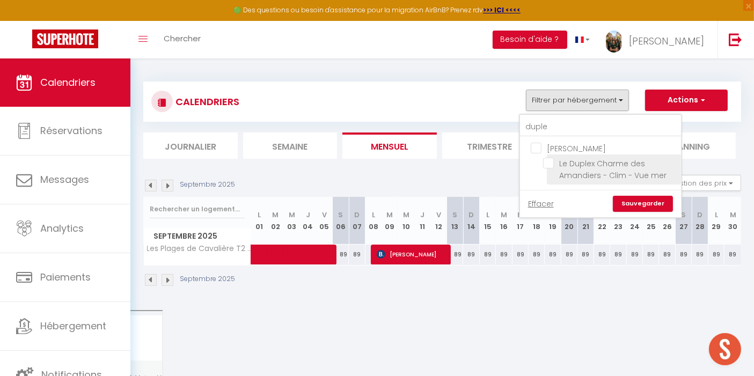
click at [553, 163] on input "Le Duplex Charme des Amandiers - Clim - Vue mer" at bounding box center [610, 163] width 134 height 11
click at [641, 199] on link "Sauvegarder" at bounding box center [643, 204] width 60 height 16
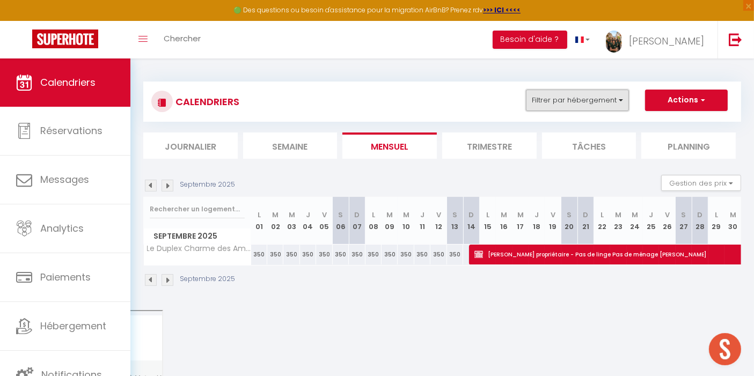
click at [592, 99] on button "Filtrer par hébergement" at bounding box center [577, 100] width 103 height 21
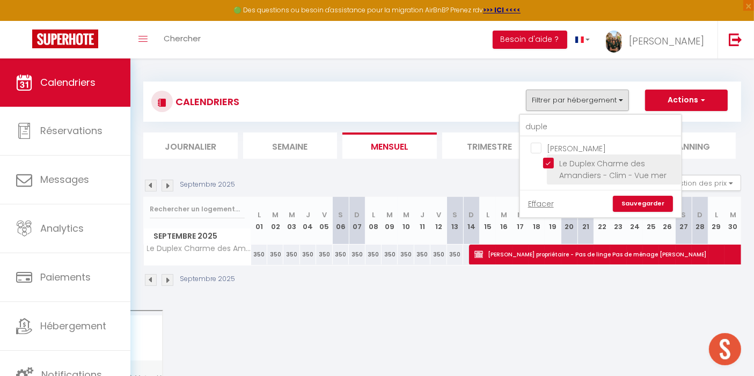
click at [552, 165] on input "Le Duplex Charme des Amandiers - Clim - Vue mer" at bounding box center [610, 163] width 134 height 11
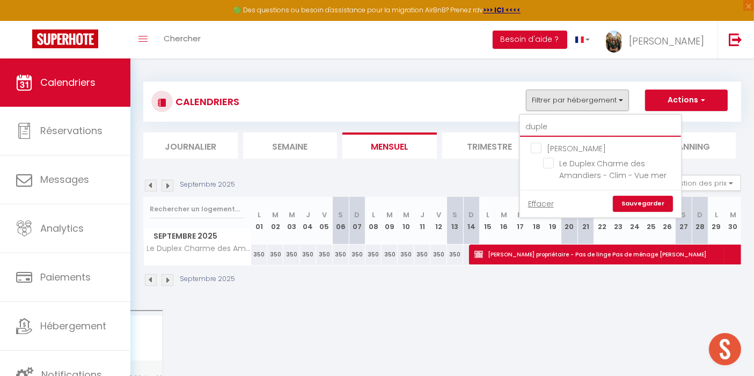
click at [552, 126] on input "duple" at bounding box center [600, 127] width 161 height 19
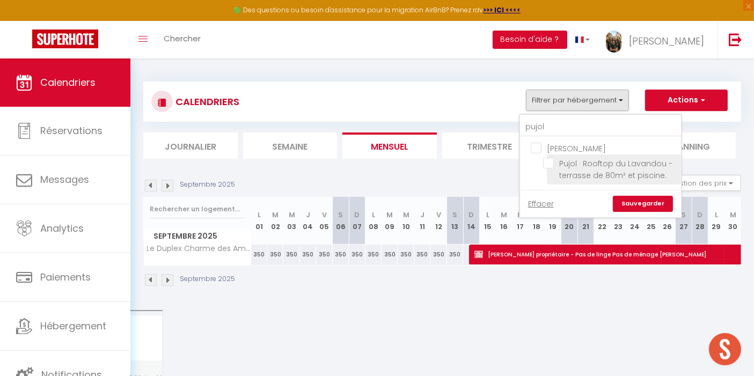
click at [550, 162] on input "Pujol · Rooftop du Lavandou - terrasse de 80m² et piscine." at bounding box center [610, 163] width 134 height 11
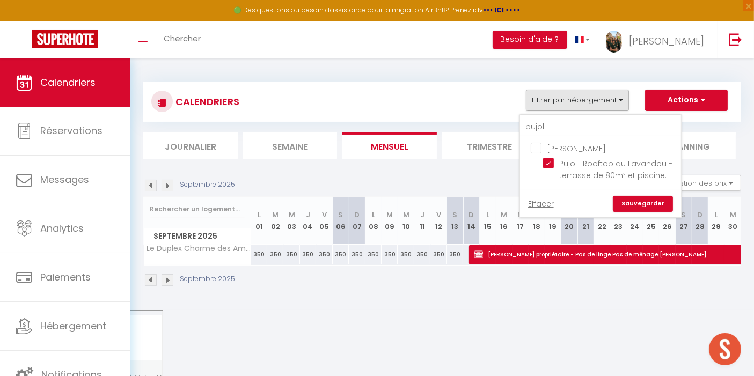
click at [643, 201] on link "Sauvegarder" at bounding box center [643, 204] width 60 height 16
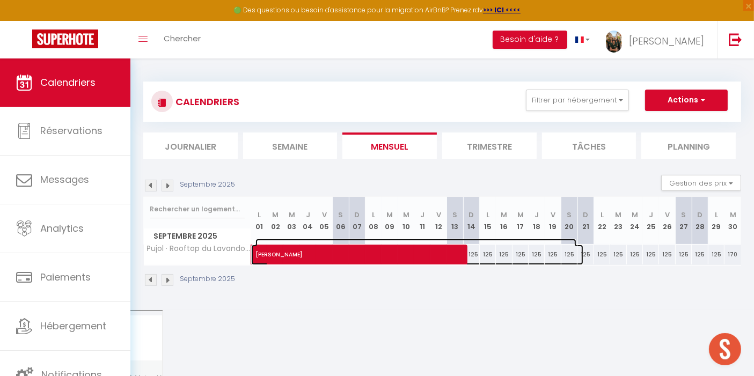
click at [421, 257] on span "[PERSON_NAME]" at bounding box center [416, 249] width 321 height 20
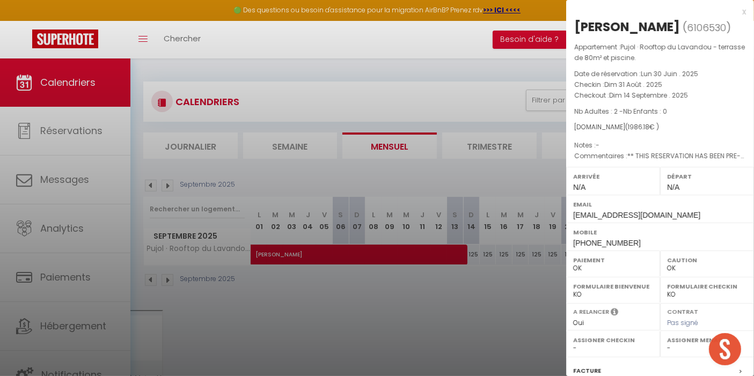
click at [735, 10] on div "x" at bounding box center [656, 11] width 180 height 13
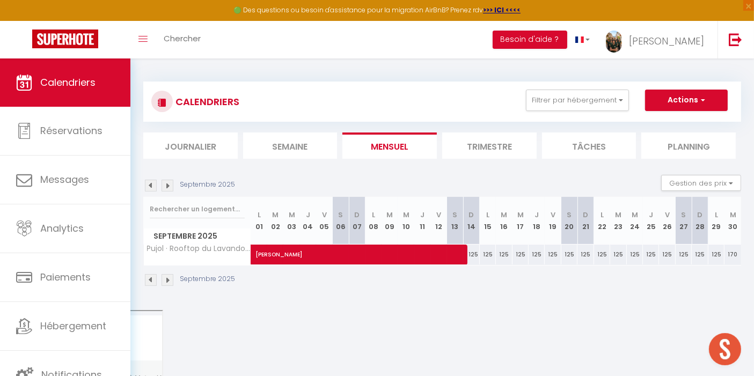
click at [149, 186] on img at bounding box center [151, 186] width 12 height 12
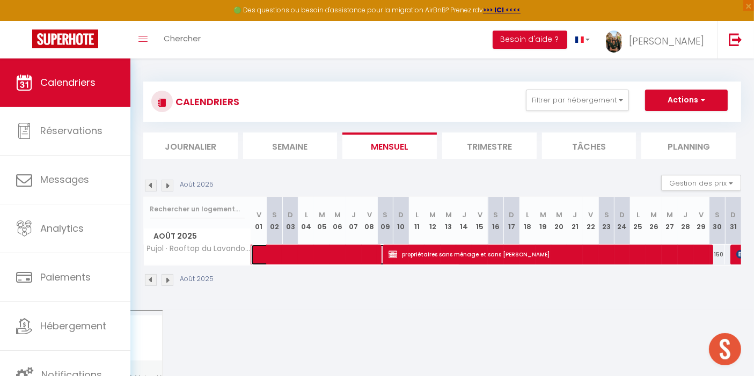
click at [291, 250] on span at bounding box center [362, 255] width 198 height 20
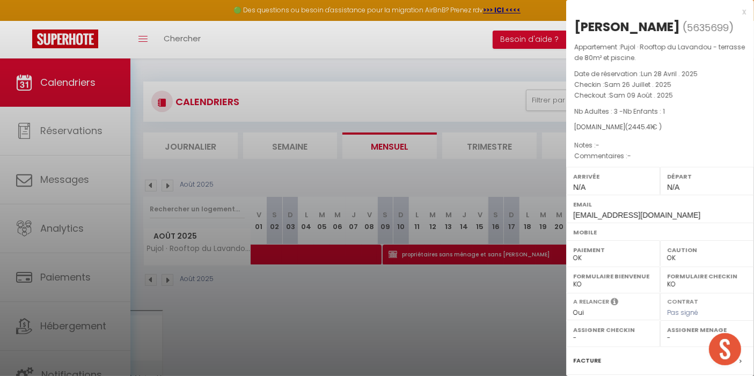
click at [732, 10] on div "x" at bounding box center [656, 11] width 180 height 13
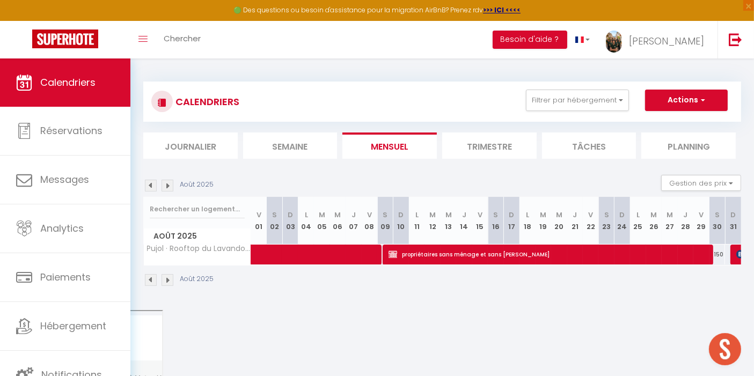
click at [169, 188] on img at bounding box center [168, 186] width 12 height 12
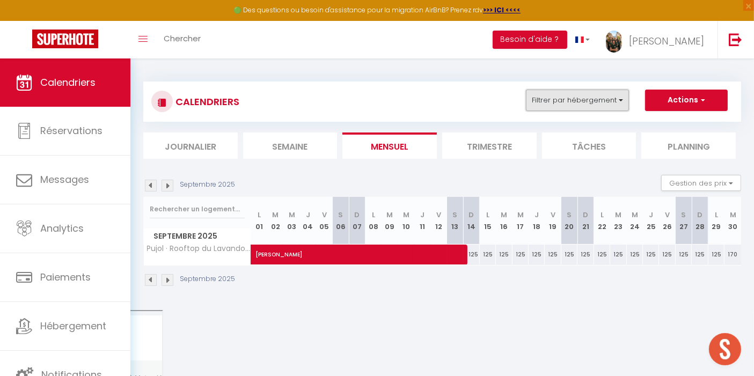
click at [562, 101] on button "Filtrer par hébergement" at bounding box center [577, 100] width 103 height 21
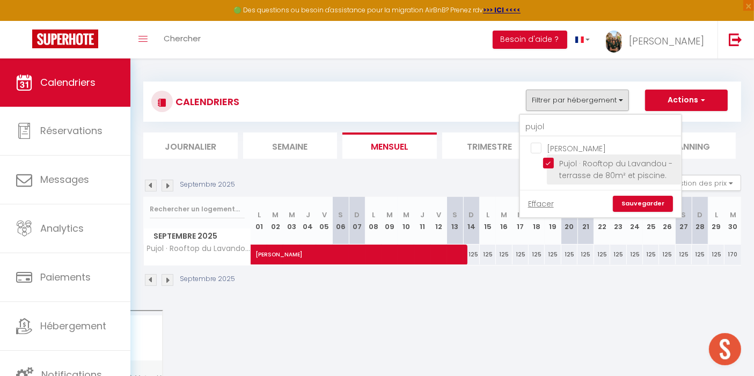
click at [552, 163] on input "Pujol · Rooftop du Lavandou - terrasse de 80m² et piscine." at bounding box center [610, 163] width 134 height 11
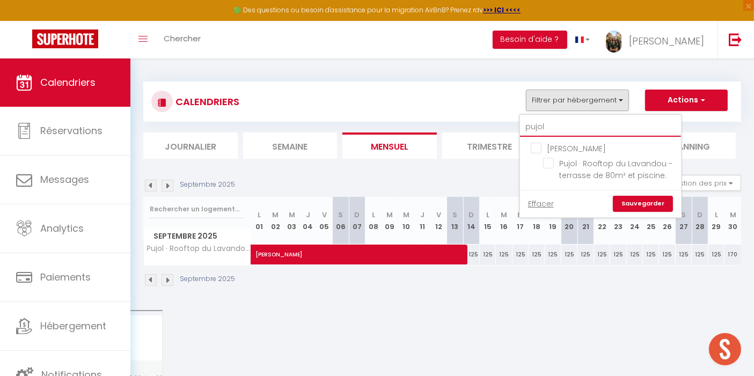
click at [550, 123] on input "pujol" at bounding box center [600, 127] width 161 height 19
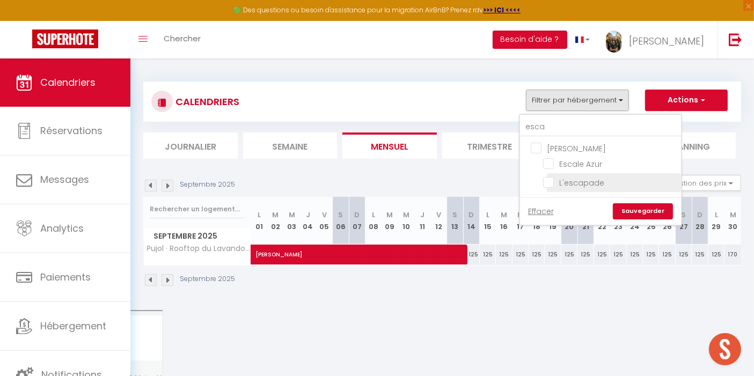
click at [549, 183] on input "L'escapade" at bounding box center [610, 182] width 134 height 11
click at [649, 206] on link "Sauvegarder" at bounding box center [643, 211] width 60 height 16
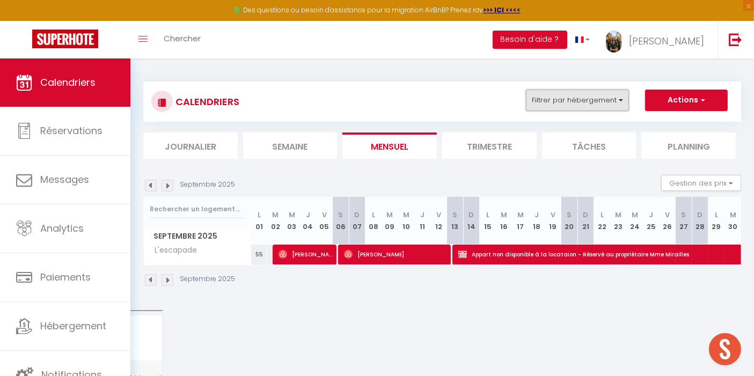
click at [572, 99] on button "Filtrer par hébergement" at bounding box center [577, 100] width 103 height 21
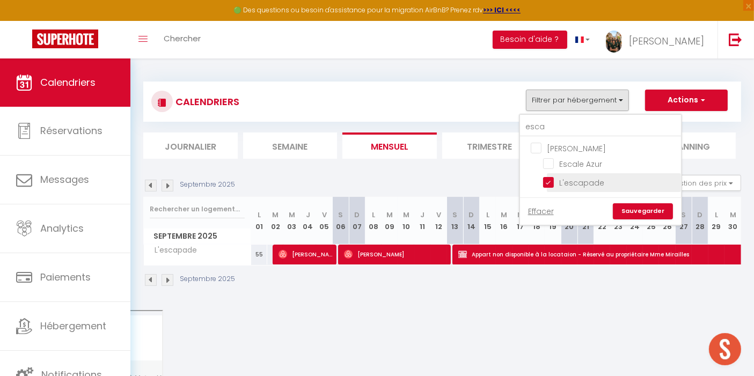
click at [552, 182] on input "L'escapade" at bounding box center [610, 182] width 134 height 11
click at [553, 125] on input "esca" at bounding box center [600, 127] width 161 height 19
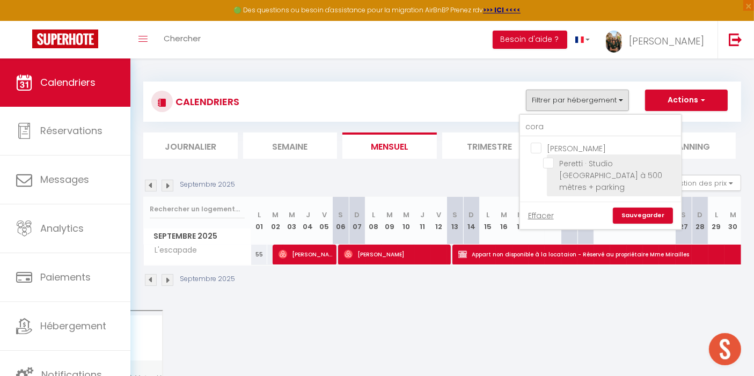
click at [550, 163] on input "Peretti · Studio [GEOGRAPHIC_DATA] à 500 mètres + parking" at bounding box center [610, 163] width 134 height 11
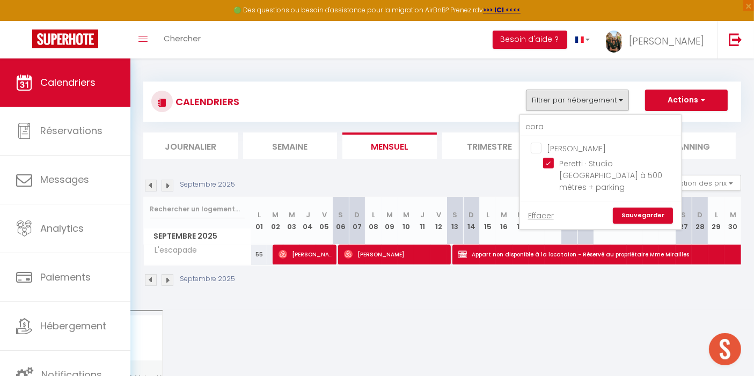
click at [650, 208] on link "Sauvegarder" at bounding box center [643, 216] width 60 height 16
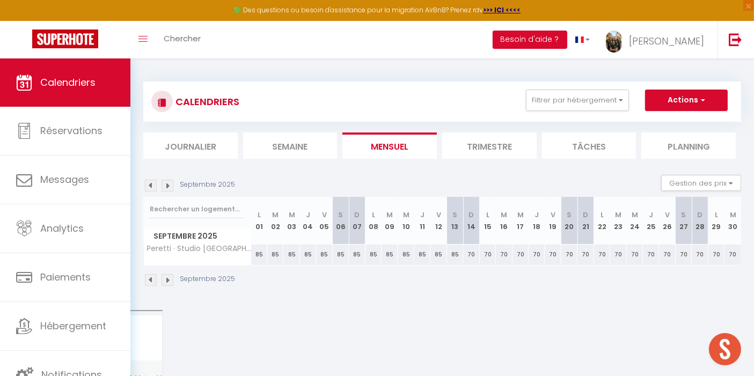
click at [146, 279] on img at bounding box center [151, 280] width 12 height 12
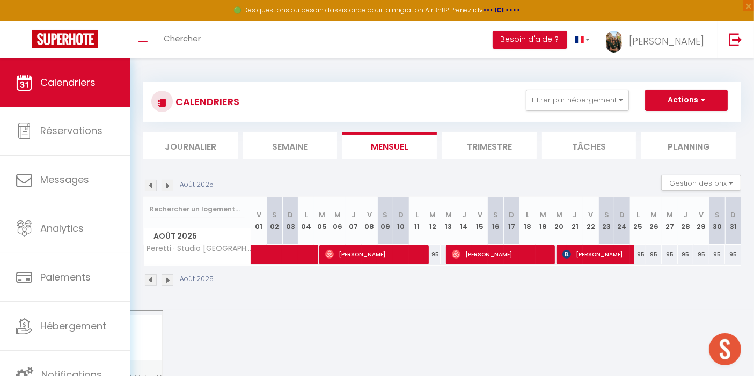
click at [166, 279] on img at bounding box center [168, 280] width 12 height 12
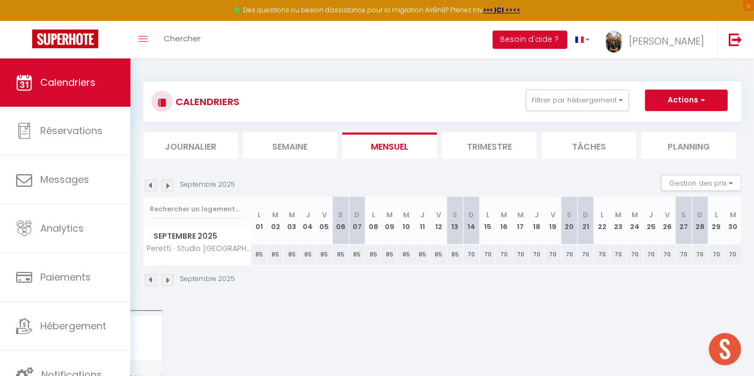
click at [166, 279] on img at bounding box center [168, 280] width 12 height 12
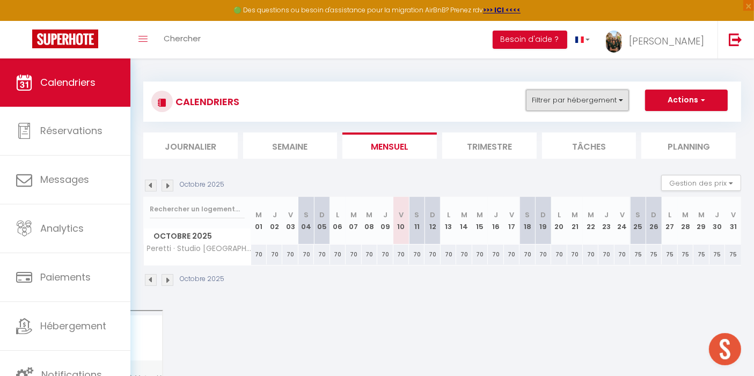
click at [620, 97] on button "Filtrer par hébergement" at bounding box center [577, 100] width 103 height 21
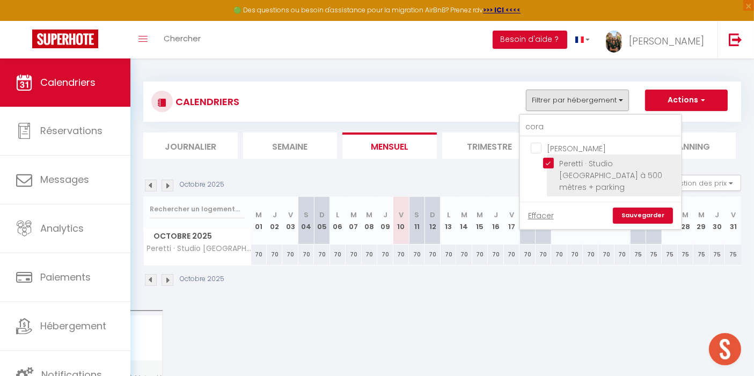
click at [549, 163] on input "Peretti · Studio [GEOGRAPHIC_DATA] à 500 mètres + parking" at bounding box center [610, 163] width 134 height 11
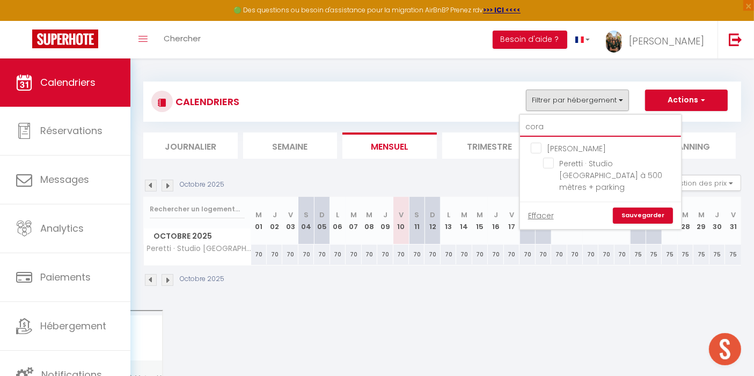
click at [552, 128] on input "cora" at bounding box center [600, 127] width 161 height 19
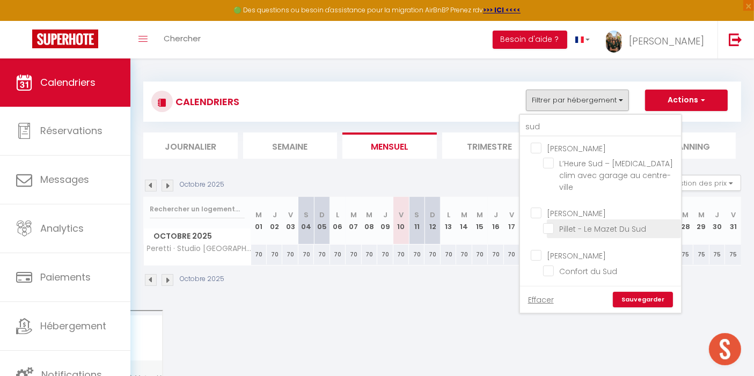
click at [550, 223] on input "Pillet - Le Mazet Du Sud" at bounding box center [610, 228] width 134 height 11
click at [642, 292] on link "Sauvegarder" at bounding box center [643, 300] width 60 height 16
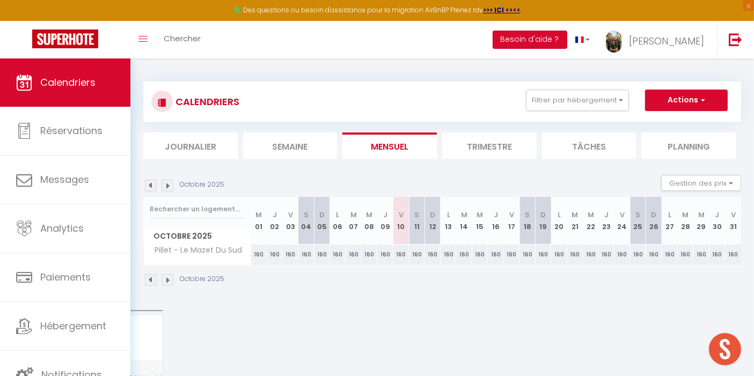
click at [147, 281] on img at bounding box center [151, 280] width 12 height 12
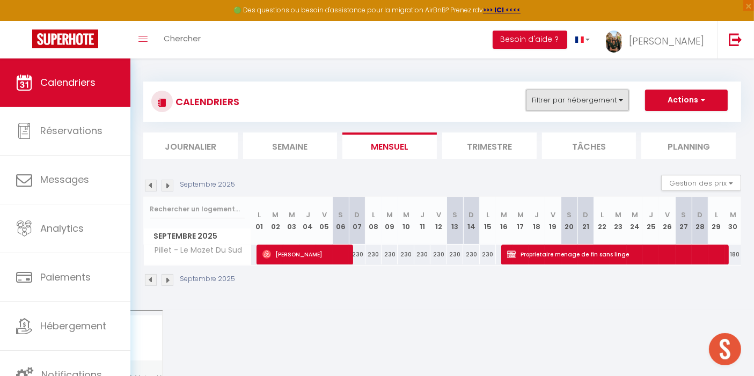
click at [559, 97] on button "Filtrer par hébergement" at bounding box center [577, 100] width 103 height 21
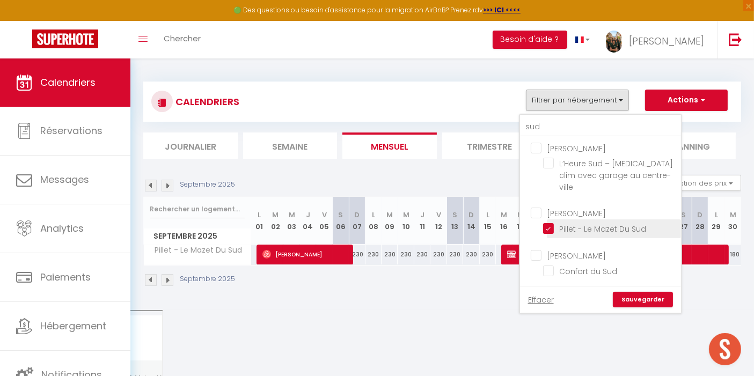
click at [553, 223] on input "Pillet - Le Mazet Du Sud" at bounding box center [610, 228] width 134 height 11
click at [548, 127] on input "sud" at bounding box center [600, 127] width 161 height 19
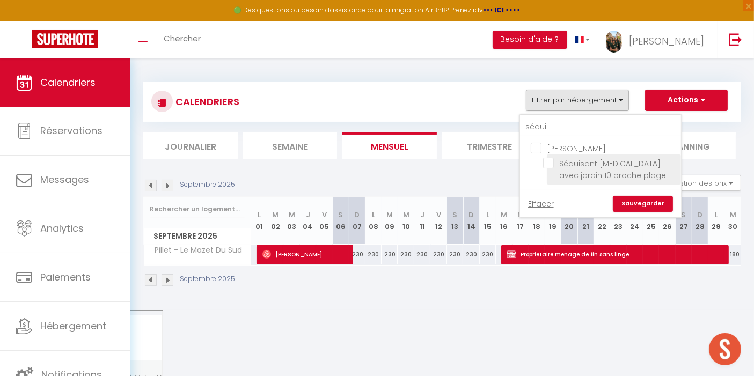
click at [549, 163] on input "Séduisant [MEDICAL_DATA] avec jardin 10 proche plage" at bounding box center [610, 163] width 134 height 11
click at [642, 200] on link "Sauvegarder" at bounding box center [643, 204] width 60 height 16
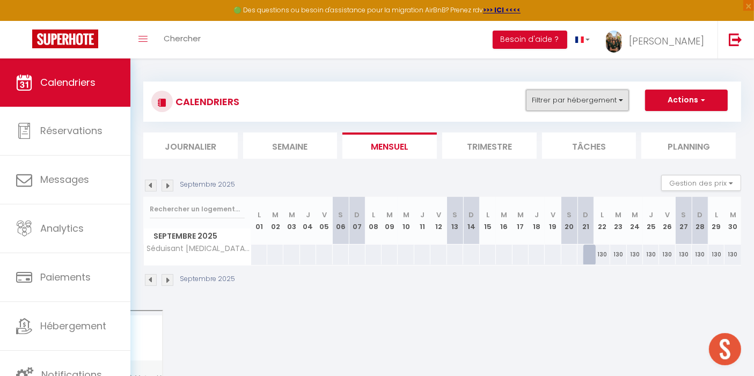
click at [617, 100] on button "Filtrer par hébergement" at bounding box center [577, 100] width 103 height 21
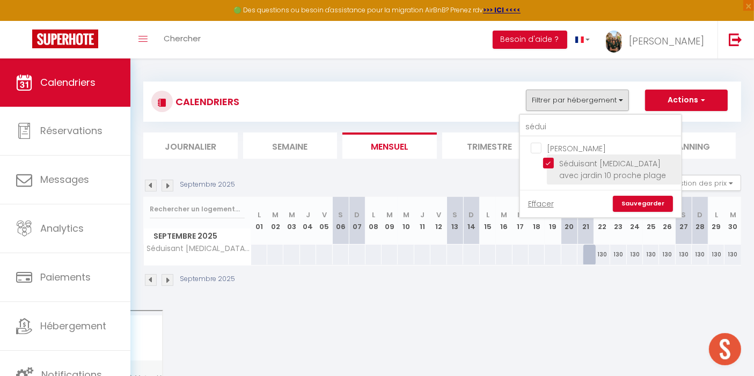
click at [551, 163] on input "Séduisant [MEDICAL_DATA] avec jardin 10 proche plage" at bounding box center [610, 163] width 134 height 11
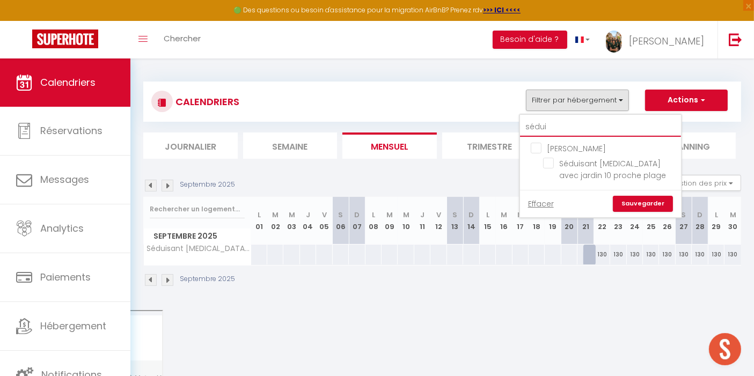
click at [552, 122] on input "sédui" at bounding box center [600, 127] width 161 height 19
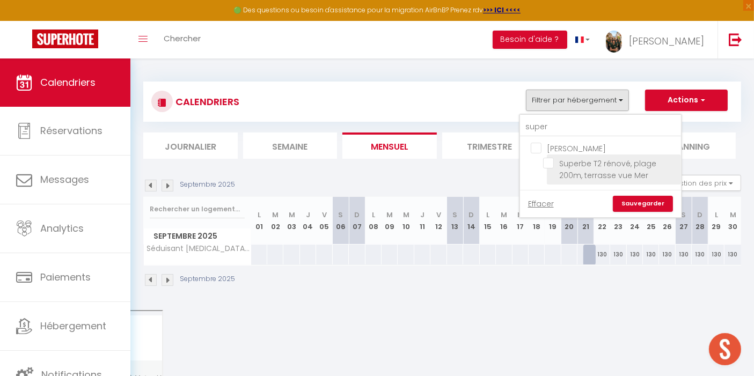
click at [547, 165] on input "Superbe T2 rénové, plage 200m, terrasse vue Mer" at bounding box center [610, 163] width 134 height 11
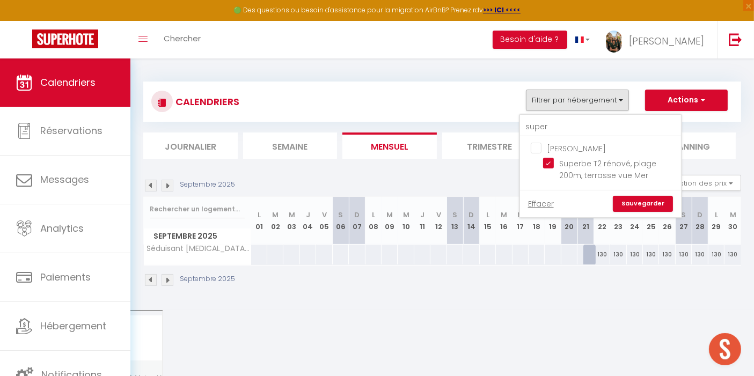
click at [636, 200] on link "Sauvegarder" at bounding box center [643, 204] width 60 height 16
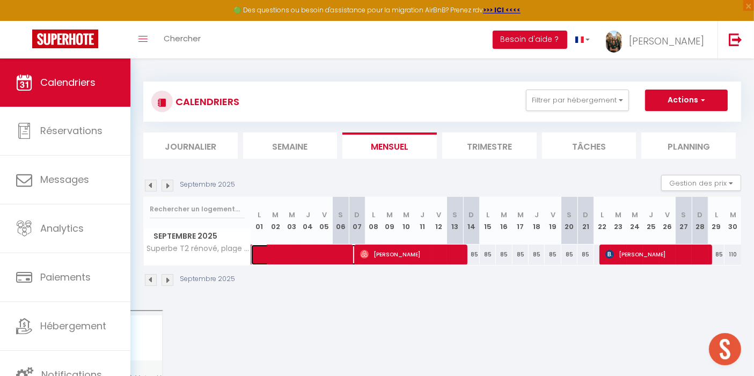
click at [316, 256] on span at bounding box center [337, 255] width 148 height 20
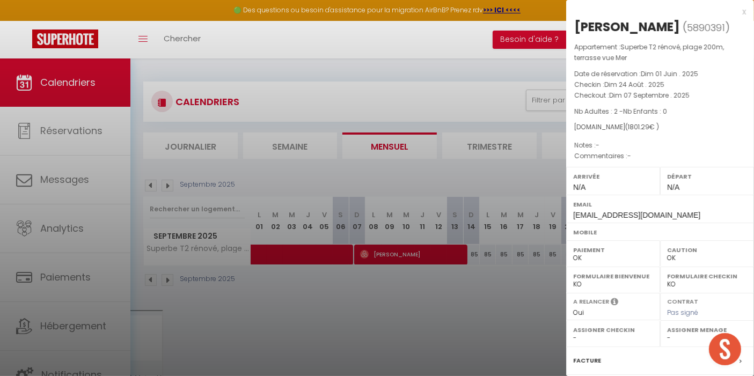
click at [398, 283] on div at bounding box center [377, 188] width 754 height 376
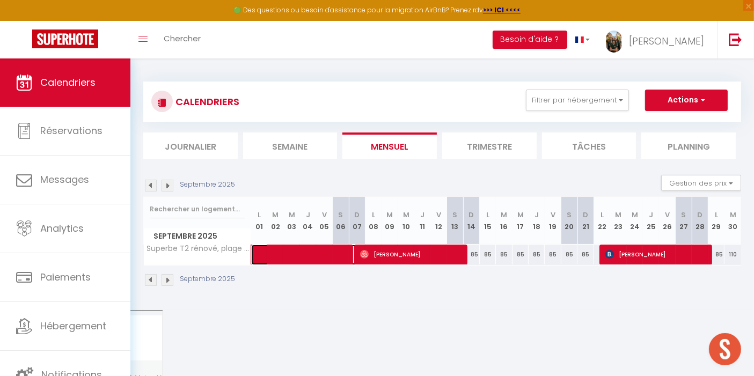
click at [302, 251] on span at bounding box center [337, 255] width 148 height 20
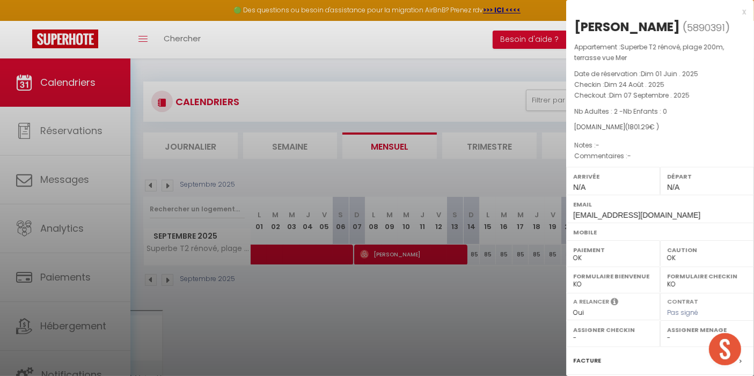
click at [462, 304] on div at bounding box center [377, 188] width 754 height 376
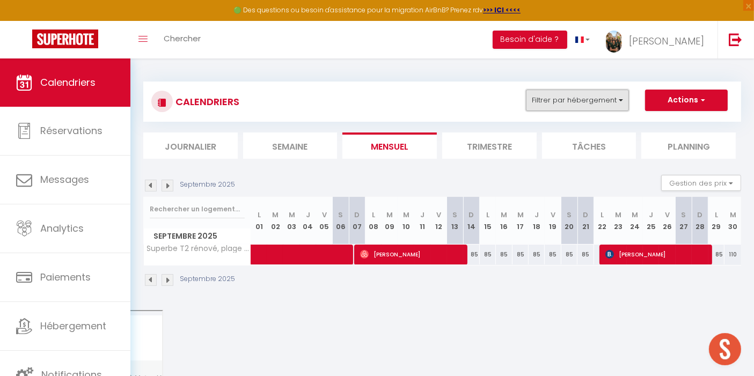
click at [592, 100] on button "Filtrer par hébergement" at bounding box center [577, 100] width 103 height 21
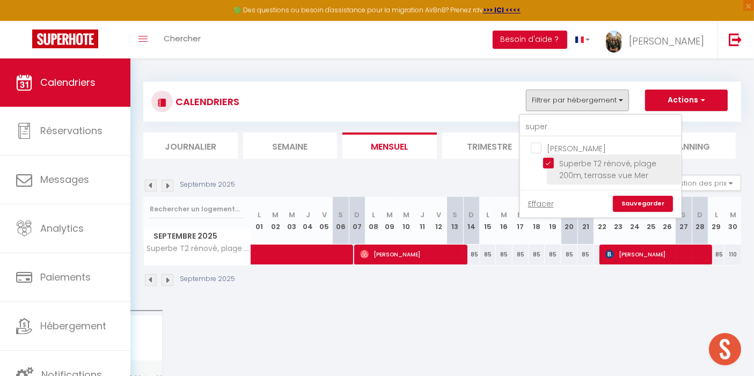
click at [548, 163] on input "Superbe T2 rénové, plage 200m, terrasse vue Mer" at bounding box center [610, 163] width 134 height 11
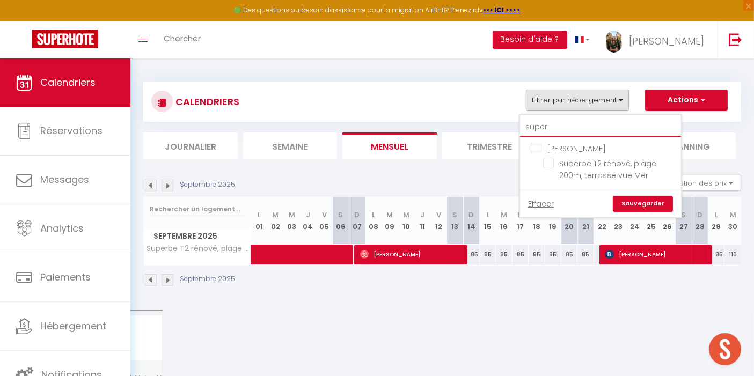
click at [550, 128] on input "super" at bounding box center [600, 127] width 161 height 19
drag, startPoint x: 550, startPoint y: 128, endPoint x: 511, endPoint y: 134, distance: 39.7
click at [511, 134] on div "CALENDRIERS Filtrer par hébergement super [PERSON_NAME] Superbe T2 rénové, plag…" at bounding box center [442, 120] width 598 height 77
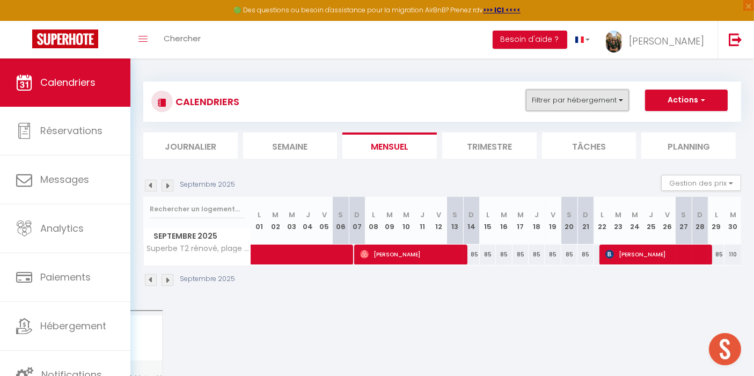
click at [573, 91] on button "Filtrer par hébergement" at bounding box center [577, 100] width 103 height 21
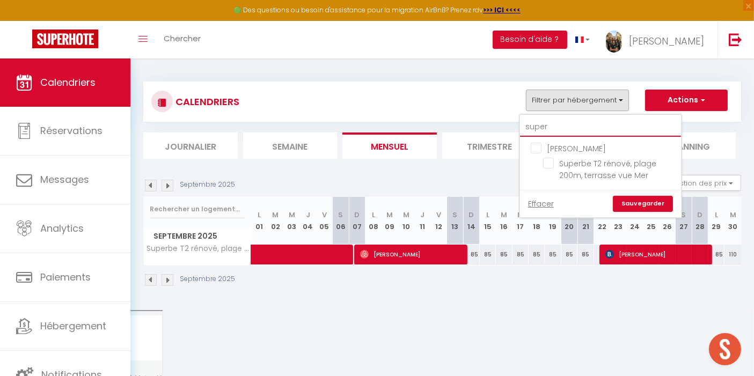
click at [556, 128] on input "super" at bounding box center [600, 127] width 161 height 19
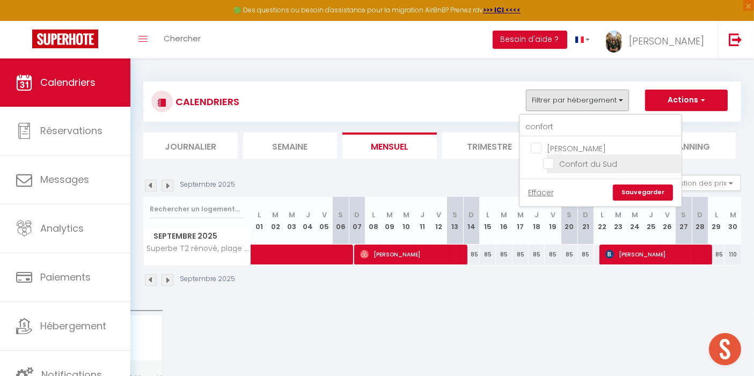
click at [551, 161] on input "Confort du Sud" at bounding box center [610, 163] width 134 height 11
click at [639, 188] on link "Sauvegarder" at bounding box center [643, 193] width 60 height 16
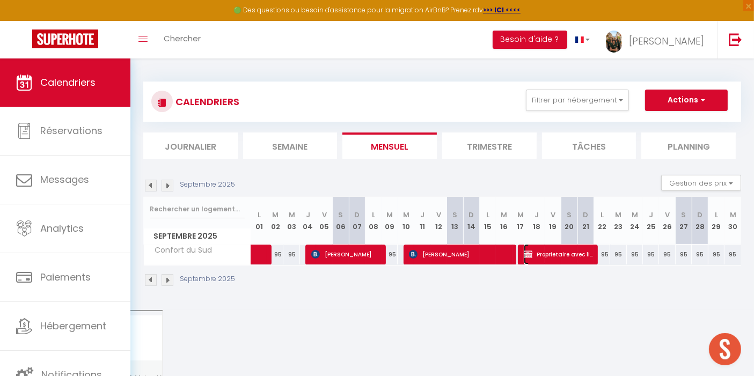
click at [541, 249] on span "Proprietaire avec linge Et ménage de fin" at bounding box center [559, 254] width 70 height 20
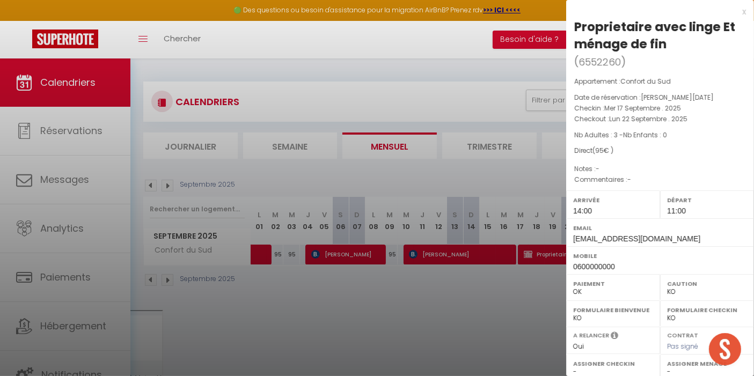
click at [503, 297] on div at bounding box center [377, 188] width 754 height 376
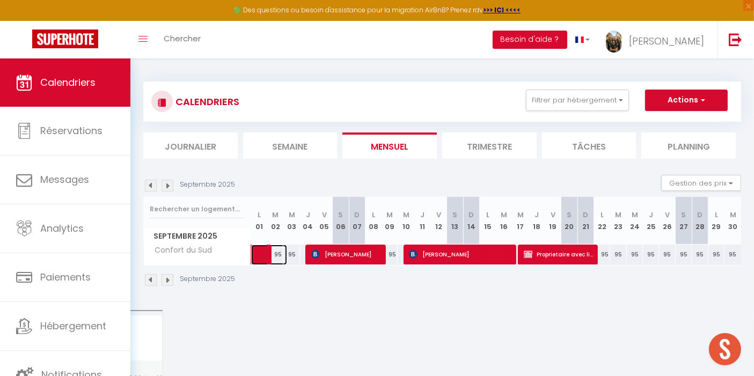
click at [260, 255] on link at bounding box center [259, 255] width 16 height 20
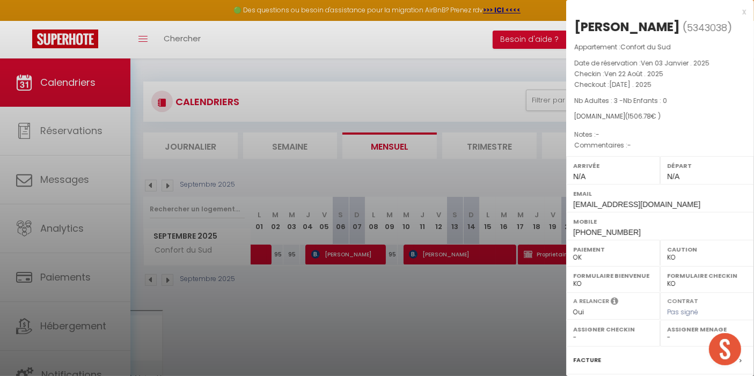
click at [316, 285] on div at bounding box center [377, 188] width 754 height 376
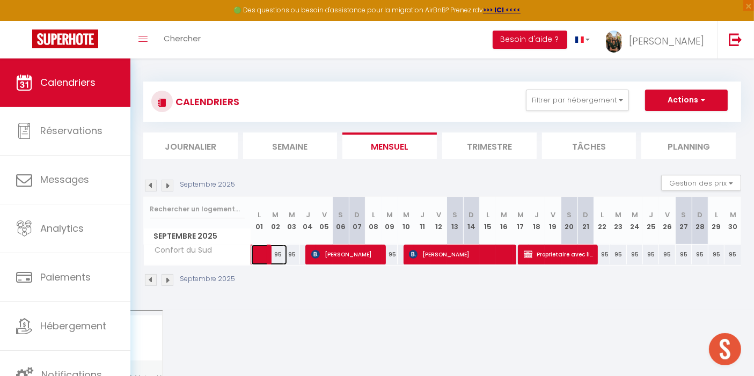
click at [265, 257] on span at bounding box center [275, 255] width 25 height 20
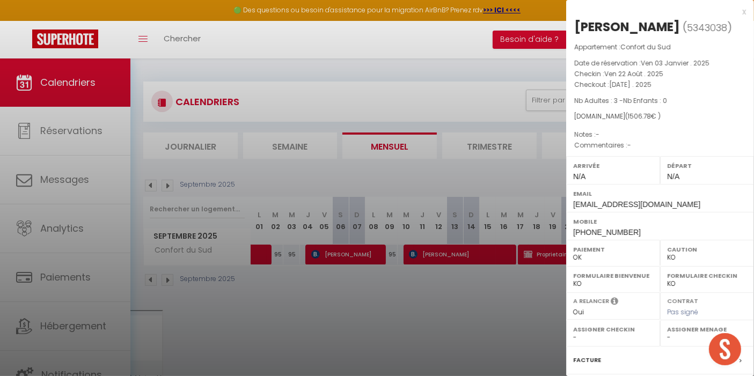
click at [525, 301] on div at bounding box center [377, 188] width 754 height 376
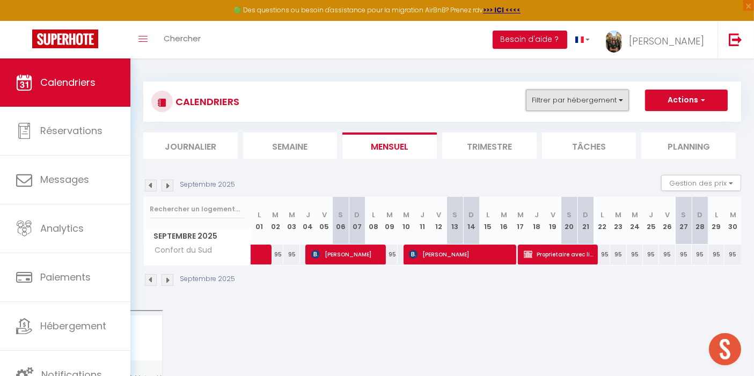
click at [608, 105] on button "Filtrer par hébergement" at bounding box center [577, 100] width 103 height 21
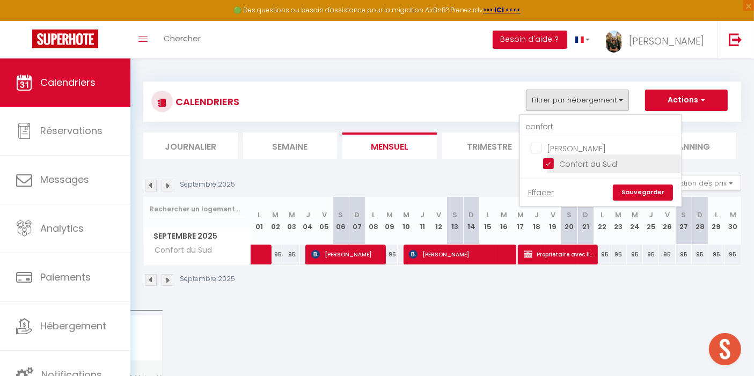
click at [548, 165] on input "Confort du Sud" at bounding box center [610, 163] width 134 height 11
click at [565, 126] on input "confort" at bounding box center [600, 127] width 161 height 19
click at [549, 159] on input "Confort du Sud" at bounding box center [610, 163] width 134 height 11
click at [565, 126] on input "confort" at bounding box center [600, 127] width 161 height 19
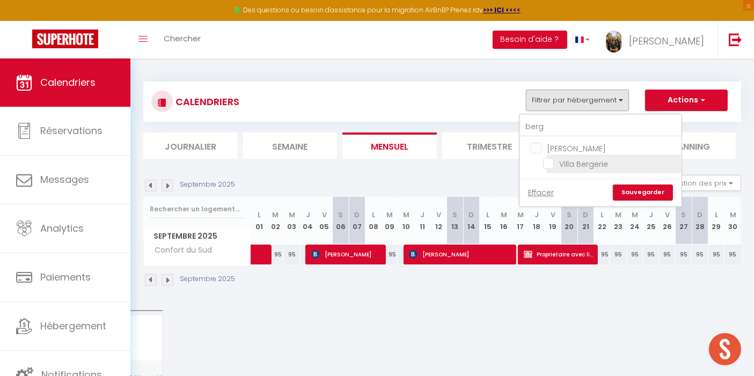
click at [552, 164] on input "Villa Bergerie" at bounding box center [610, 163] width 134 height 11
click at [643, 188] on link "Sauvegarder" at bounding box center [643, 193] width 60 height 16
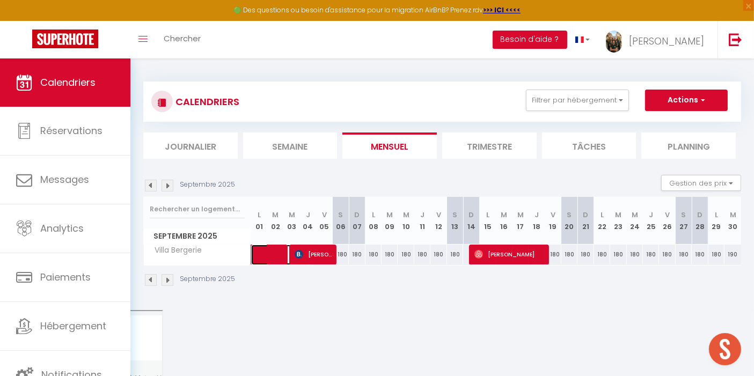
click at [271, 257] on span at bounding box center [287, 255] width 49 height 20
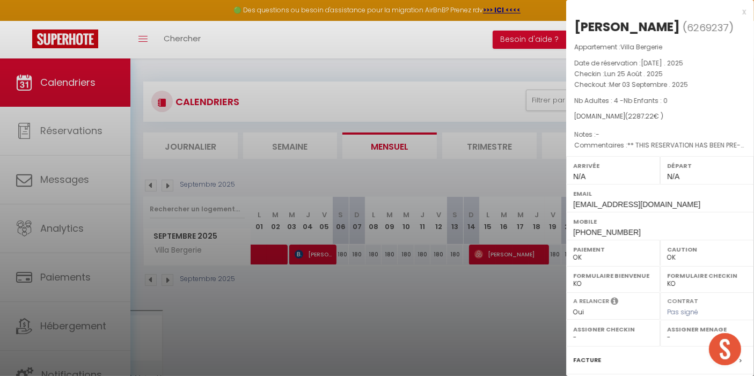
click at [511, 70] on div at bounding box center [377, 188] width 754 height 376
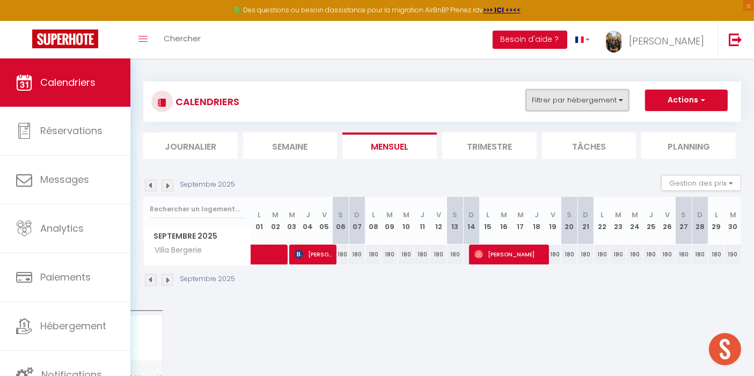
click at [613, 98] on button "Filtrer par hébergement" at bounding box center [577, 100] width 103 height 21
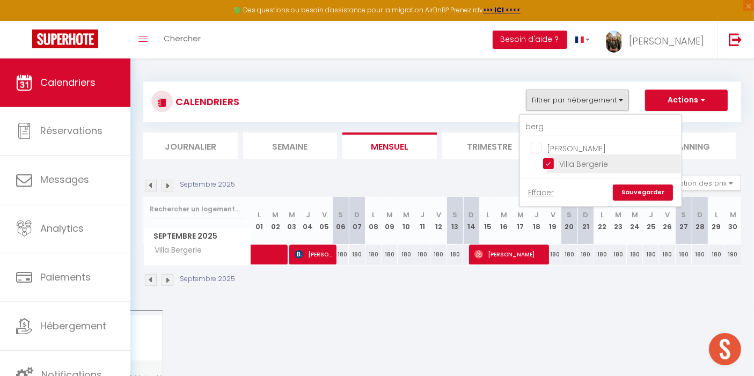
click at [554, 163] on input "Villa Bergerie" at bounding box center [610, 163] width 134 height 11
click at [551, 125] on input "berg" at bounding box center [600, 127] width 161 height 19
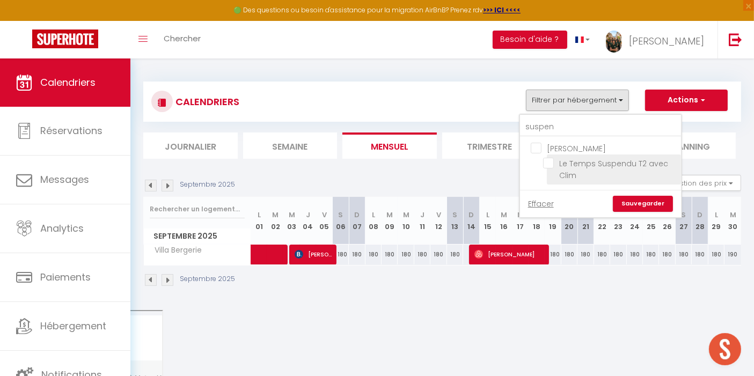
click at [551, 166] on input "Le Temps Suspendu T2 avec Clim" at bounding box center [610, 163] width 134 height 11
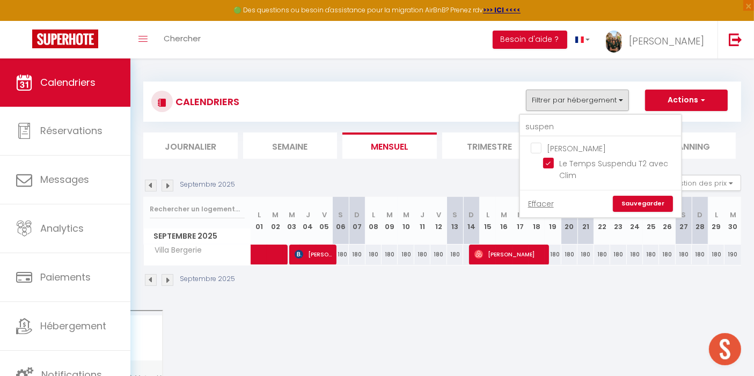
click at [643, 201] on link "Sauvegarder" at bounding box center [643, 204] width 60 height 16
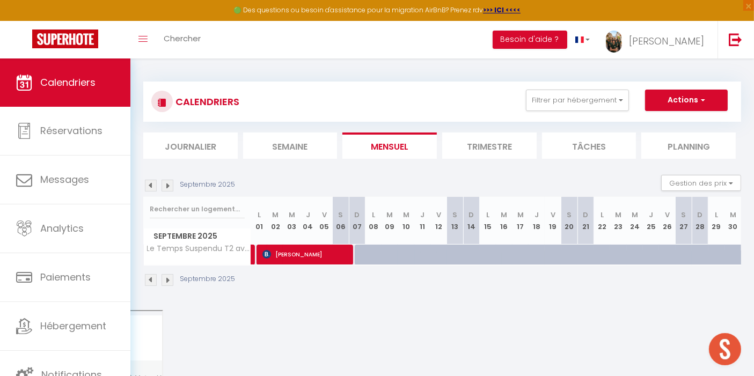
click at [147, 277] on img at bounding box center [151, 280] width 12 height 12
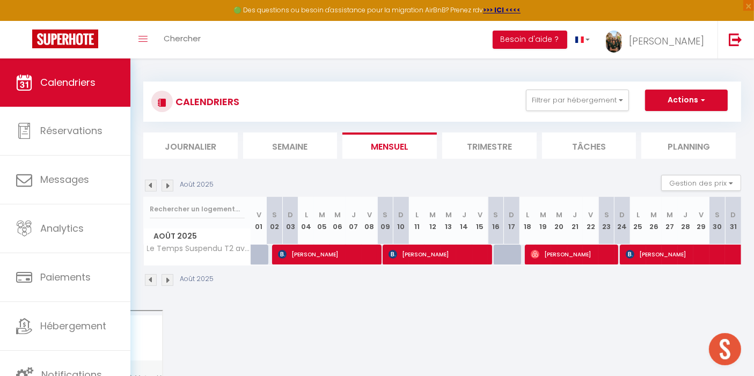
click at [166, 279] on img at bounding box center [168, 280] width 12 height 12
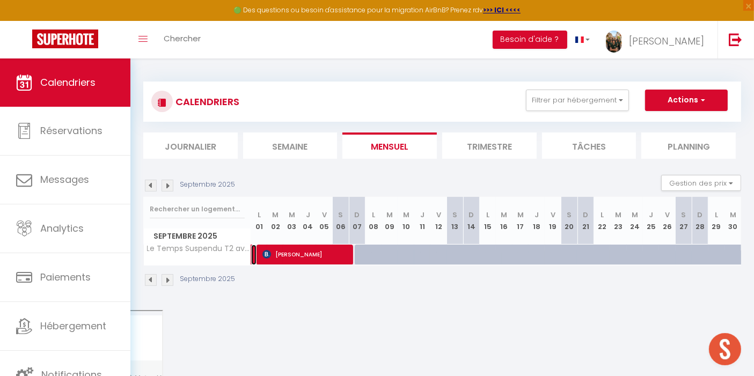
click at [253, 258] on link at bounding box center [253, 255] width 5 height 20
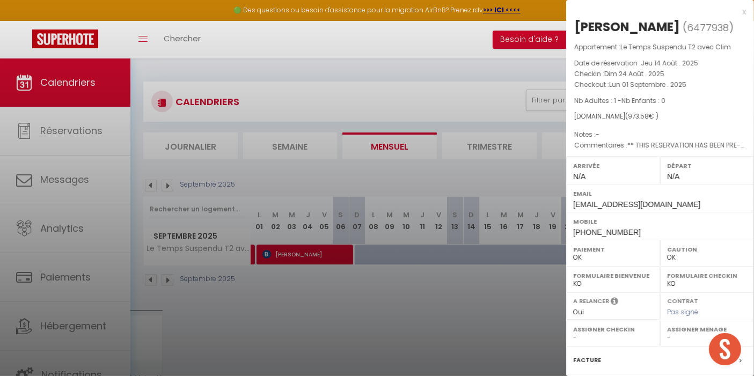
click at [733, 11] on div "x" at bounding box center [656, 11] width 180 height 13
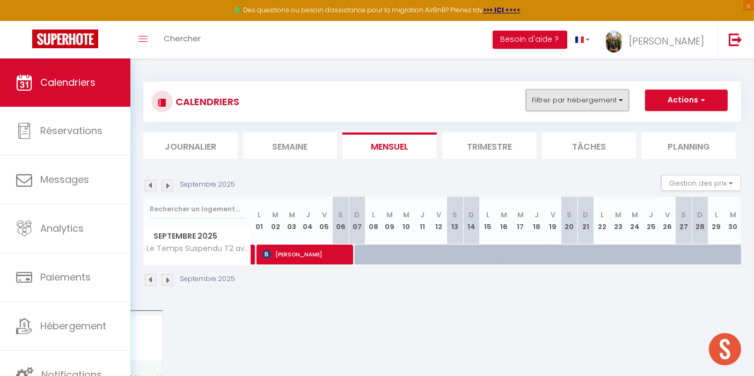
click at [608, 102] on button "Filtrer par hébergement" at bounding box center [577, 100] width 103 height 21
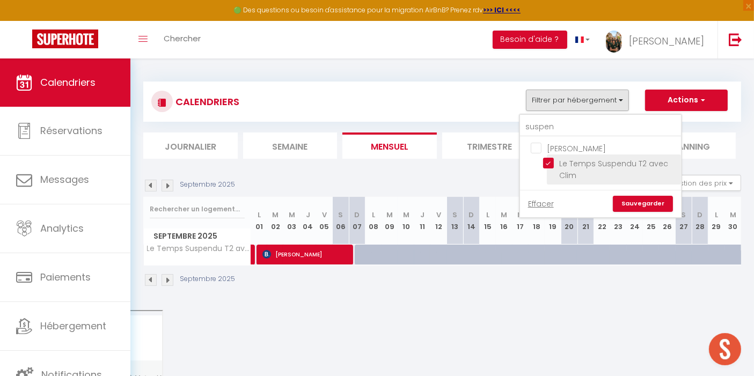
click at [549, 161] on input "Le Temps Suspendu T2 avec Clim" at bounding box center [610, 163] width 134 height 11
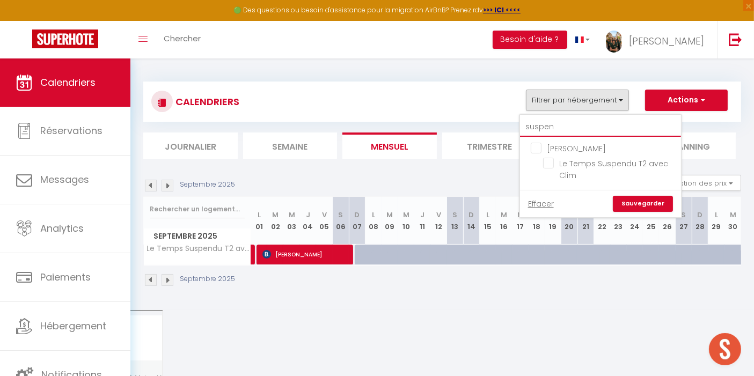
click at [565, 124] on input "suspen" at bounding box center [600, 127] width 161 height 19
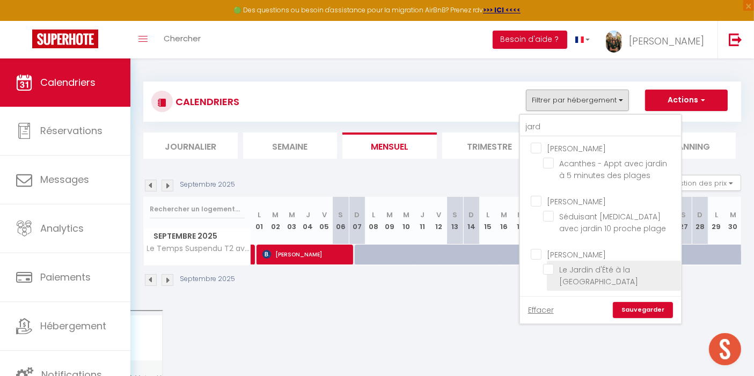
click at [555, 267] on input "Le Jardin d'Été à la [GEOGRAPHIC_DATA]" at bounding box center [610, 269] width 134 height 11
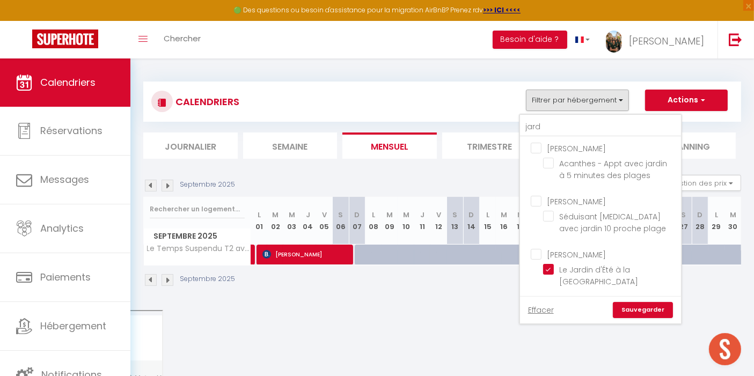
click at [638, 302] on link "Sauvegarder" at bounding box center [643, 310] width 60 height 16
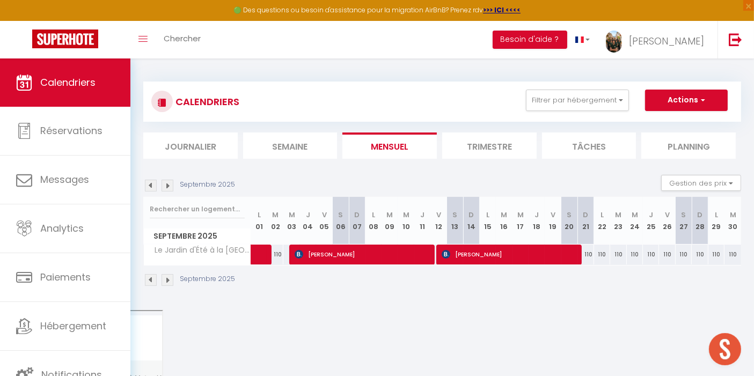
click at [165, 280] on img at bounding box center [168, 280] width 12 height 12
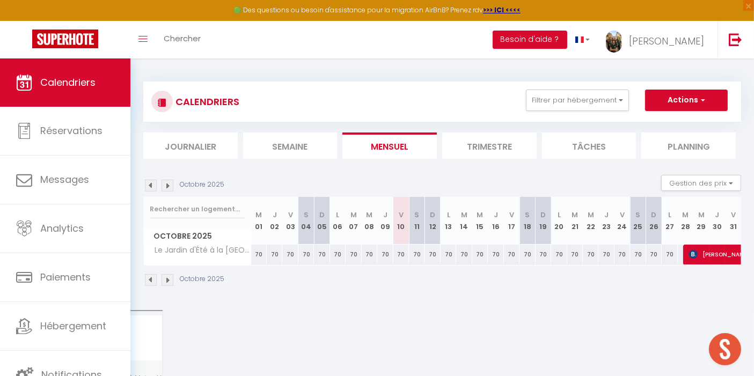
click at [150, 280] on img at bounding box center [151, 280] width 12 height 12
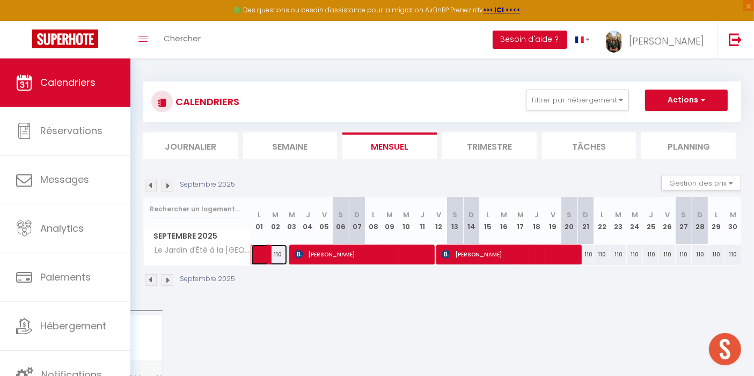
click at [263, 252] on span at bounding box center [275, 255] width 25 height 20
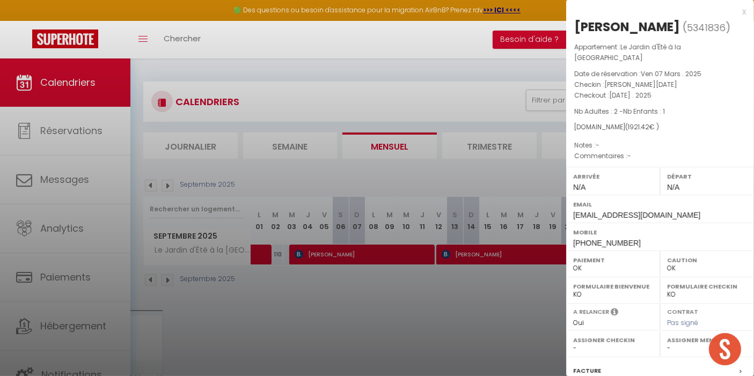
click at [544, 295] on div at bounding box center [377, 188] width 754 height 376
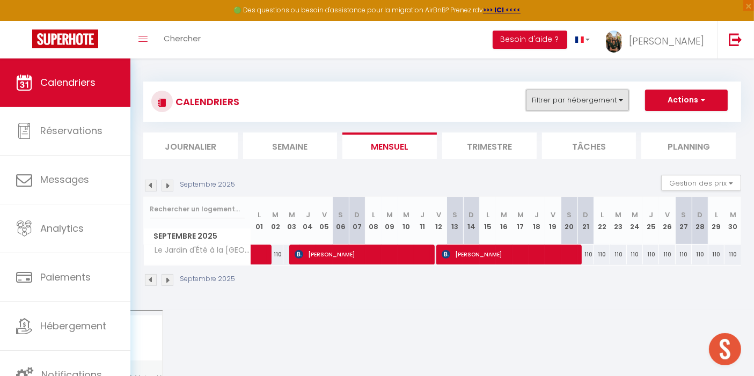
click at [621, 109] on button "Filtrer par hébergement" at bounding box center [577, 100] width 103 height 21
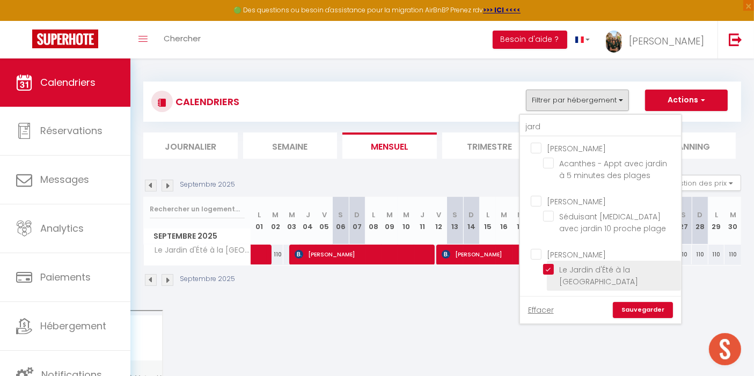
click at [551, 271] on input "Le Jardin d'Été à la [GEOGRAPHIC_DATA]" at bounding box center [610, 269] width 134 height 11
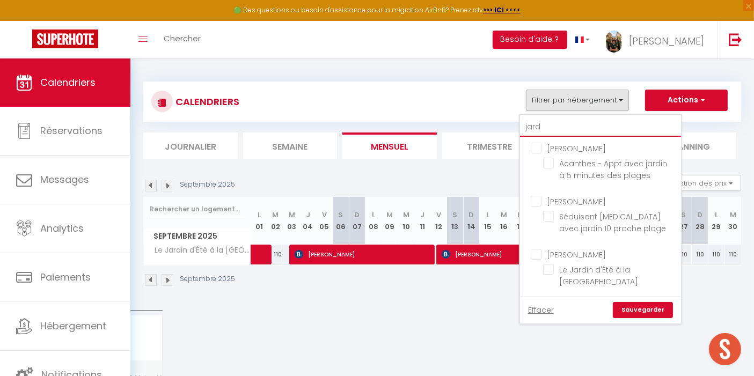
click at [557, 123] on input "jard" at bounding box center [600, 127] width 161 height 19
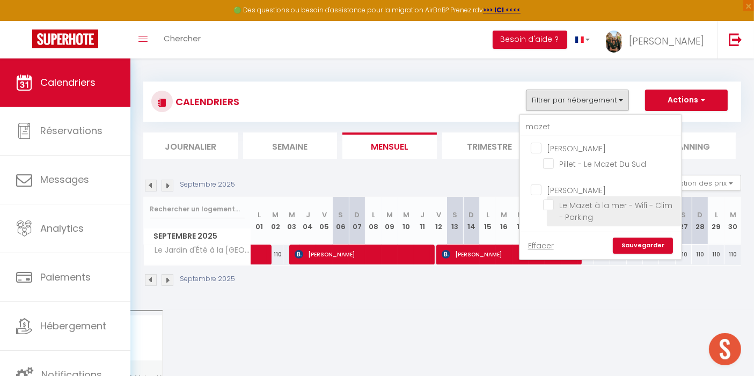
click at [552, 205] on input "Le Mazet à la mer - Wifi - Clim - Parking" at bounding box center [610, 205] width 134 height 11
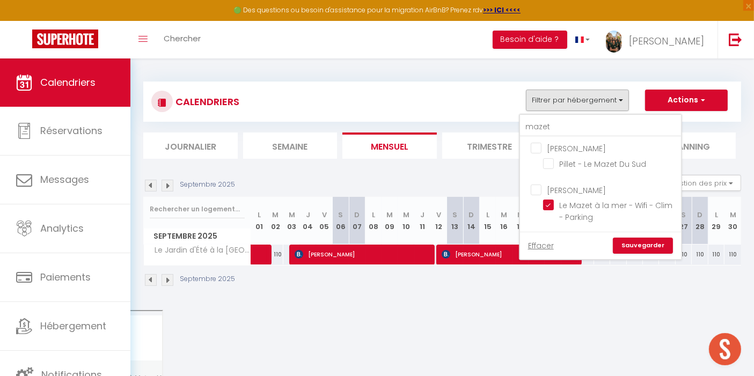
click at [647, 241] on link "Sauvegarder" at bounding box center [643, 246] width 60 height 16
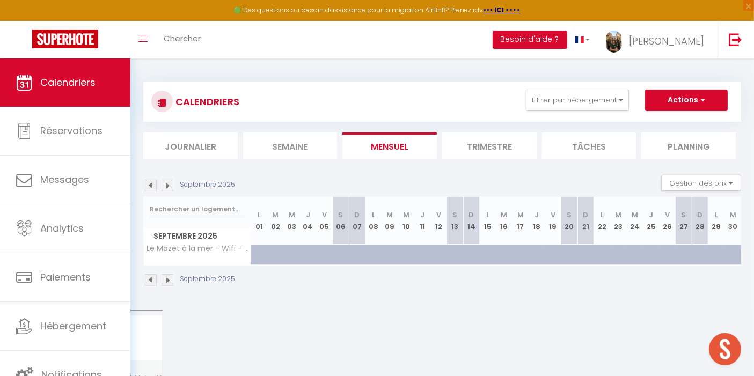
click at [150, 279] on img at bounding box center [151, 280] width 12 height 12
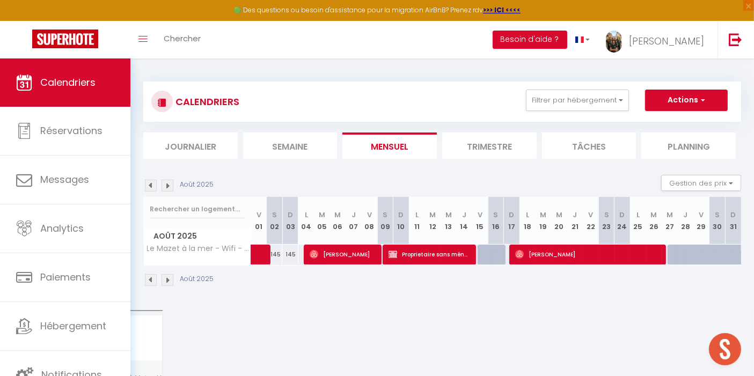
click at [171, 278] on img at bounding box center [168, 280] width 12 height 12
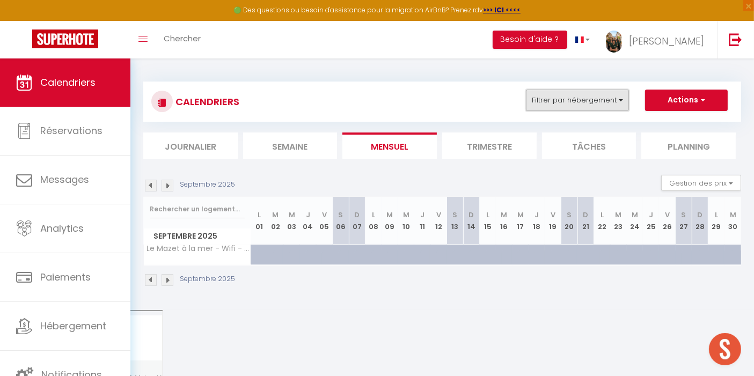
click at [595, 105] on button "Filtrer par hébergement" at bounding box center [577, 100] width 103 height 21
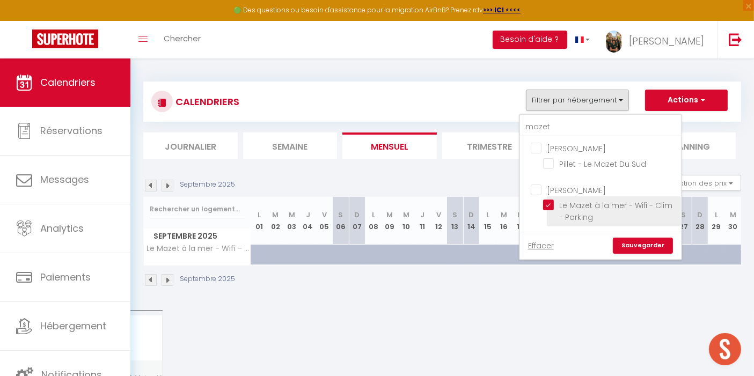
click at [548, 203] on input "Le Mazet à la mer - Wifi - Clim - Parking" at bounding box center [610, 205] width 134 height 11
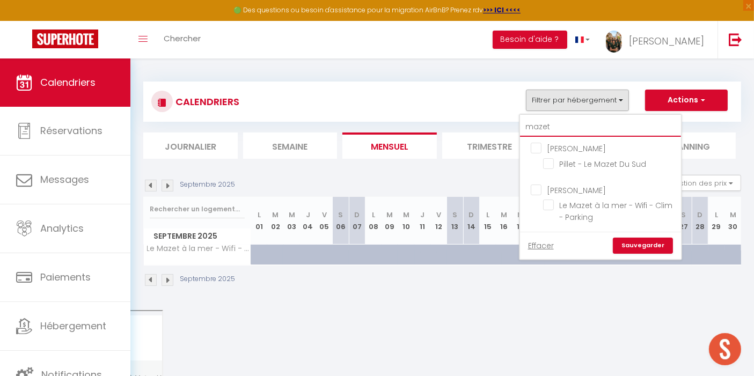
click at [559, 124] on input "mazet" at bounding box center [600, 127] width 161 height 19
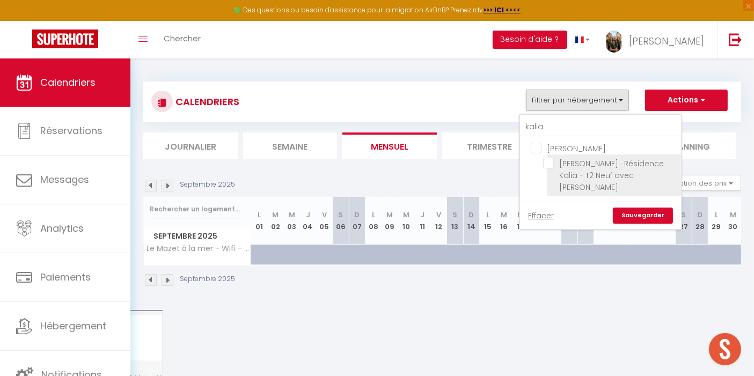
click at [549, 162] on input "[PERSON_NAME] · Résidence Kalia - T2 Neuf avec [PERSON_NAME]" at bounding box center [610, 163] width 134 height 11
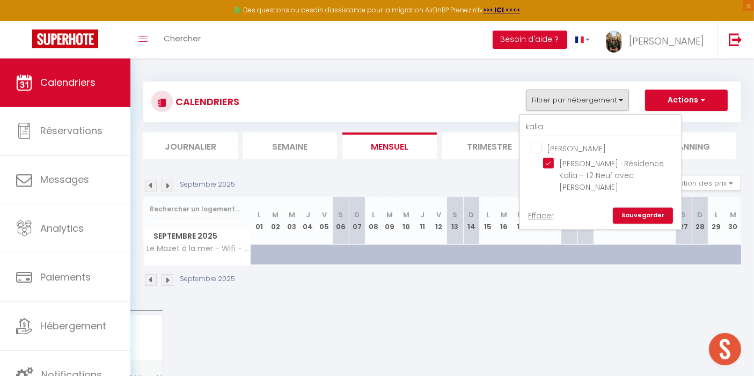
click at [648, 208] on link "Sauvegarder" at bounding box center [643, 216] width 60 height 16
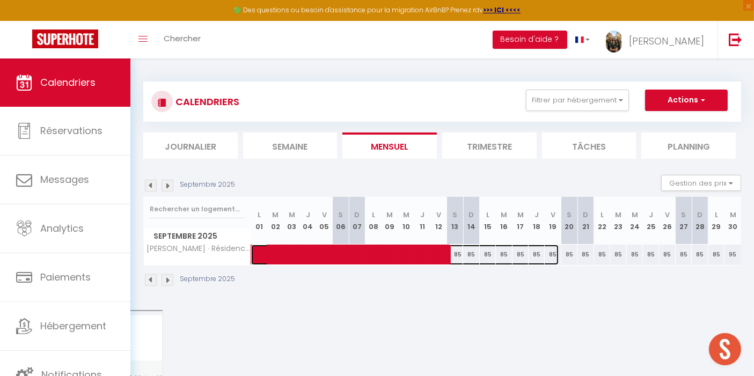
click at [351, 251] on span at bounding box center [411, 255] width 296 height 20
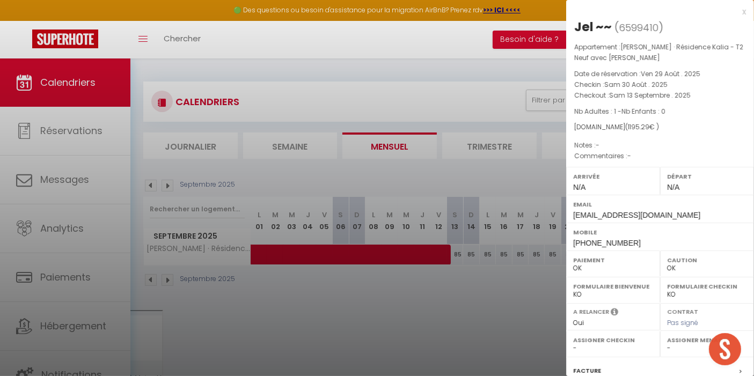
click at [510, 69] on div at bounding box center [377, 188] width 754 height 376
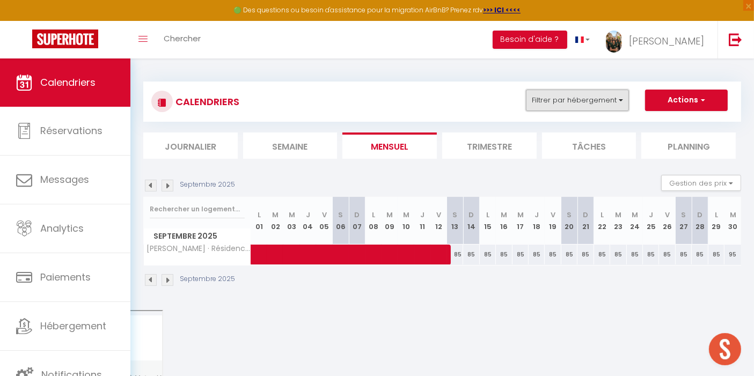
click at [592, 97] on button "Filtrer par hébergement" at bounding box center [577, 100] width 103 height 21
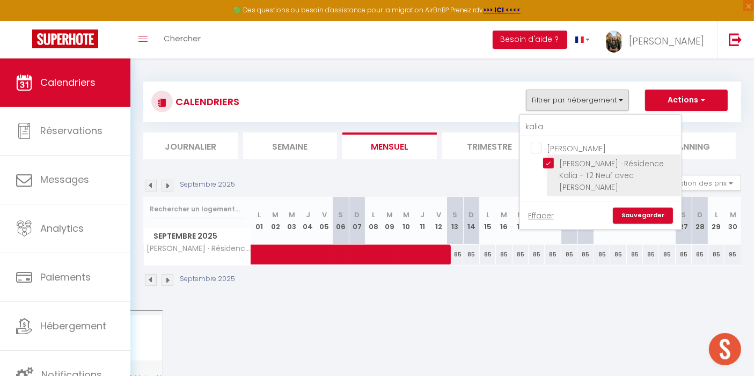
click at [553, 166] on input "[PERSON_NAME] · Résidence Kalia - T2 Neuf avec [PERSON_NAME]" at bounding box center [610, 163] width 134 height 11
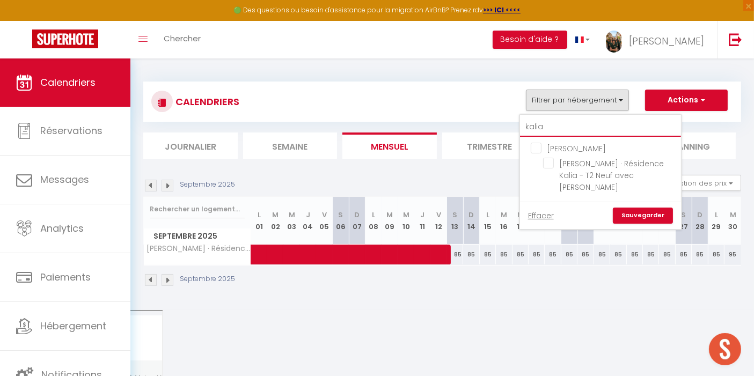
click at [554, 128] on input "kalia" at bounding box center [600, 127] width 161 height 19
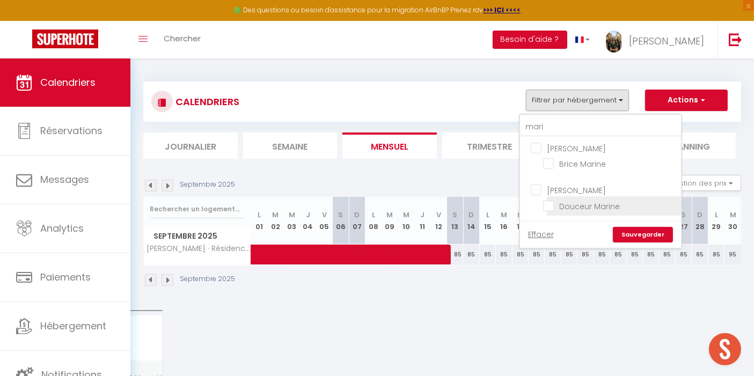
click at [548, 203] on input "Douceur Marine" at bounding box center [610, 205] width 134 height 11
click at [633, 231] on link "Sauvegarder" at bounding box center [643, 235] width 60 height 16
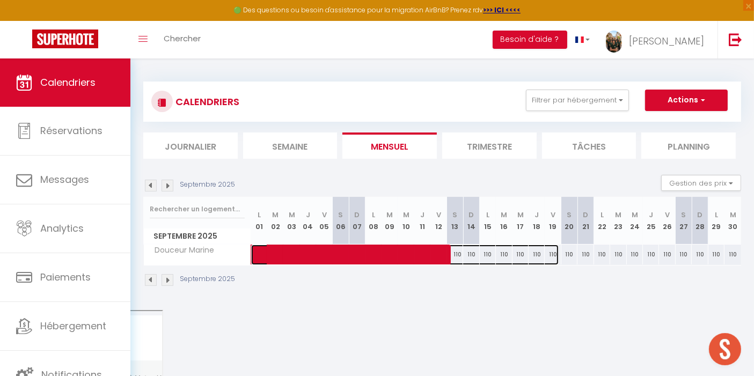
click at [397, 259] on span at bounding box center [411, 255] width 296 height 20
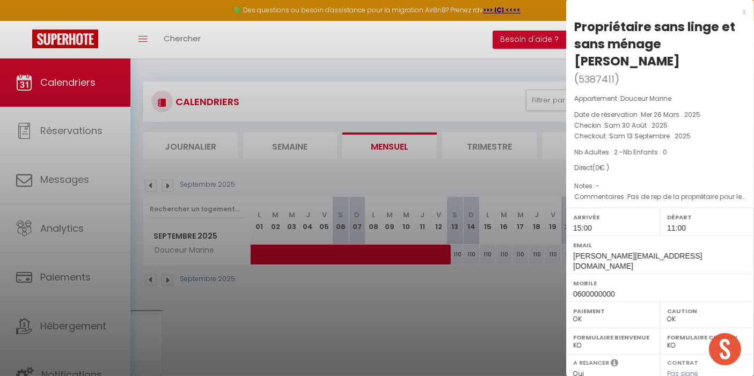
click at [397, 305] on div at bounding box center [377, 188] width 754 height 376
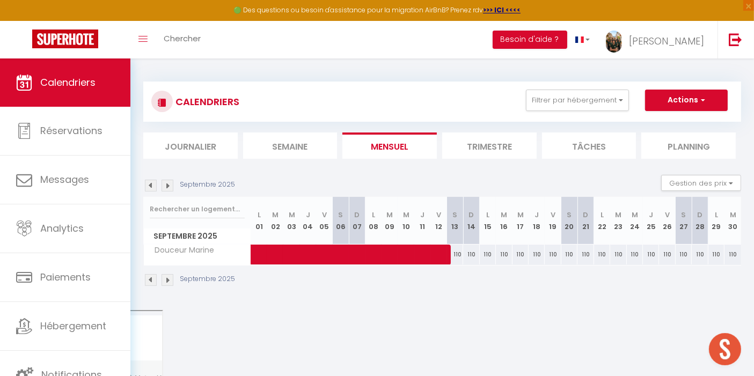
click at [149, 282] on img at bounding box center [151, 280] width 12 height 12
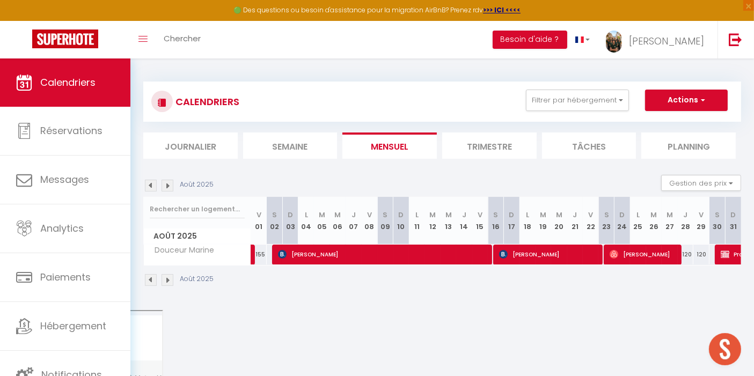
click at [166, 188] on img at bounding box center [168, 186] width 12 height 12
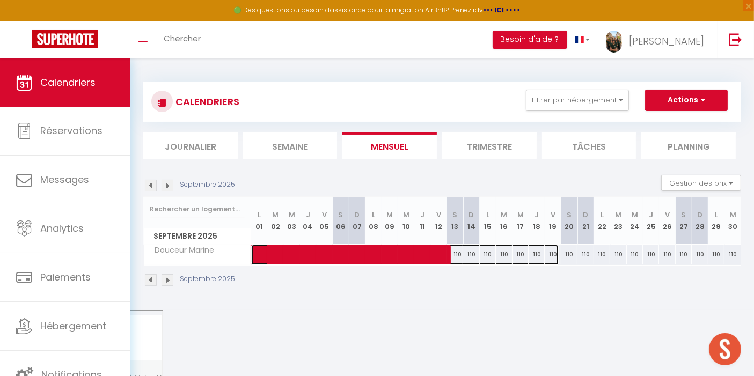
click at [362, 252] on span at bounding box center [411, 255] width 296 height 20
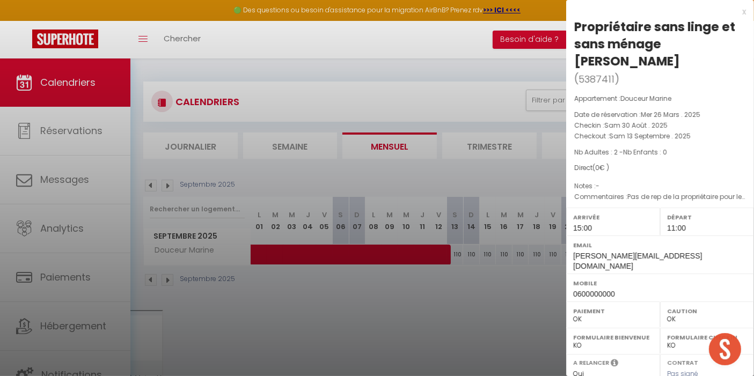
click at [515, 309] on div at bounding box center [377, 188] width 754 height 376
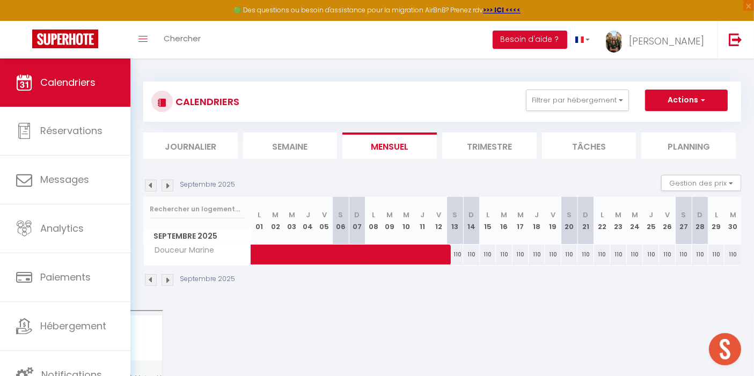
click at [168, 278] on img at bounding box center [168, 280] width 12 height 12
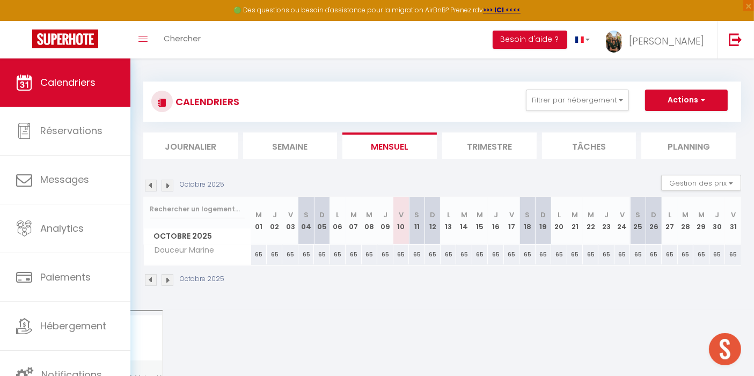
click at [168, 278] on img at bounding box center [168, 280] width 12 height 12
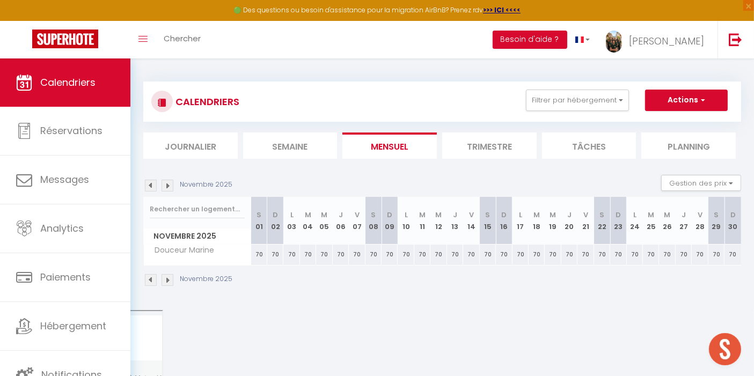
click at [153, 280] on img at bounding box center [151, 280] width 12 height 12
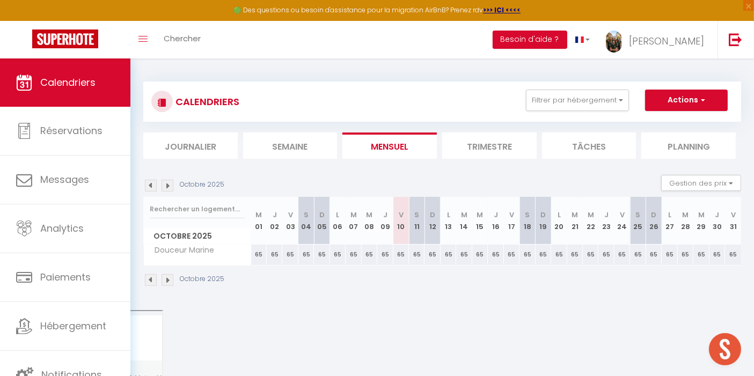
click at [153, 280] on img at bounding box center [151, 280] width 12 height 12
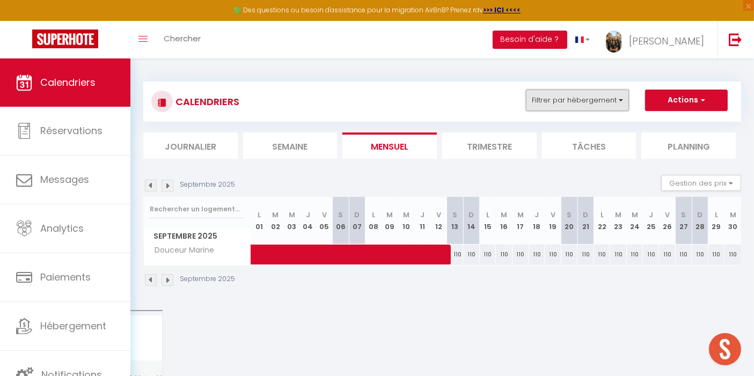
click at [566, 103] on button "Filtrer par hébergement" at bounding box center [577, 100] width 103 height 21
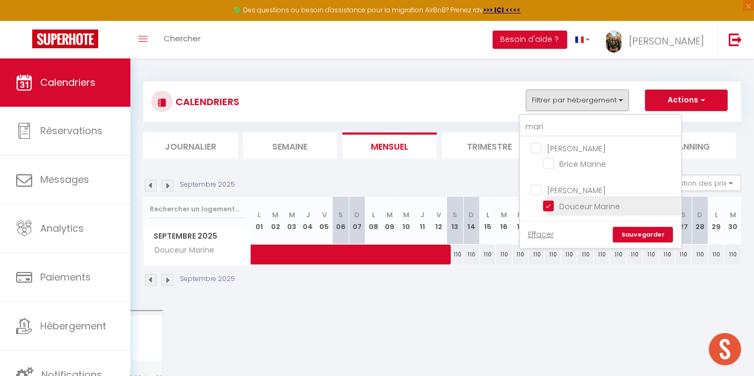
click at [553, 206] on input "Douceur Marine" at bounding box center [610, 205] width 134 height 11
drag, startPoint x: 558, startPoint y: 129, endPoint x: 525, endPoint y: 135, distance: 33.7
click at [525, 135] on input "mari" at bounding box center [600, 127] width 161 height 19
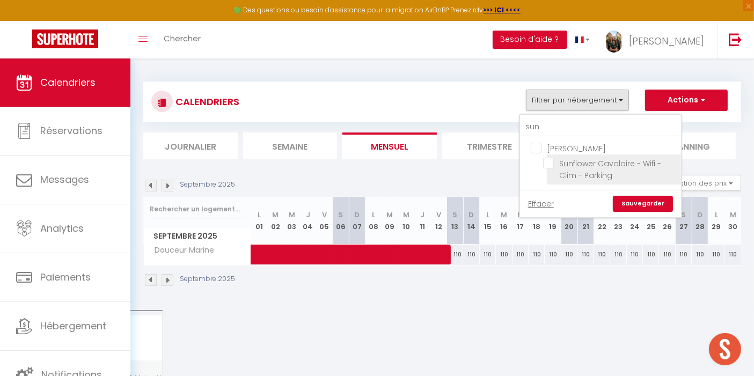
click at [554, 160] on input "Sunflower Cavalaire - Wifi - Clim - Parking" at bounding box center [610, 163] width 134 height 11
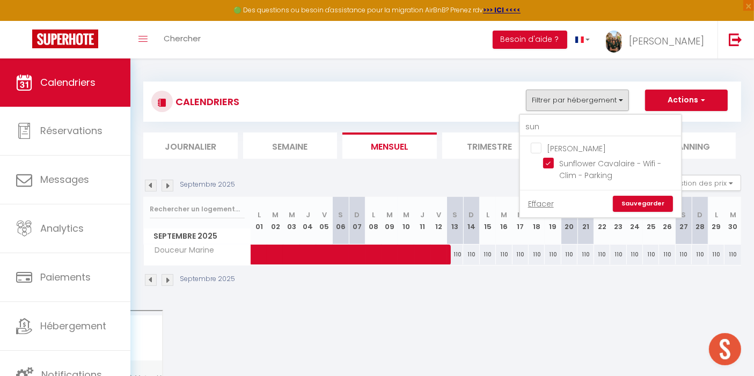
click at [650, 199] on link "Sauvegarder" at bounding box center [643, 204] width 60 height 16
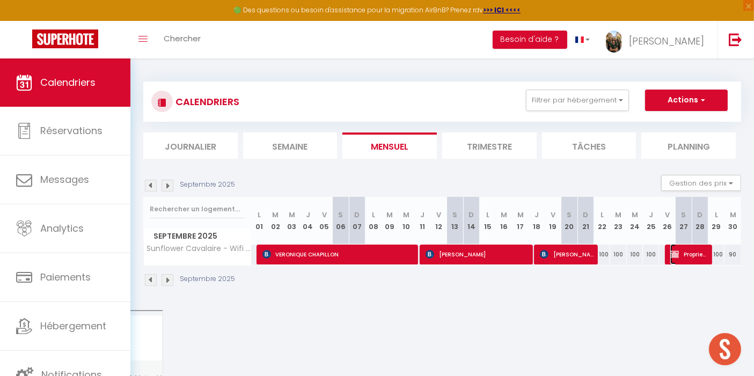
click at [707, 258] on span "Proprietaire sans linge avec Menage de fin" at bounding box center [690, 254] width 38 height 20
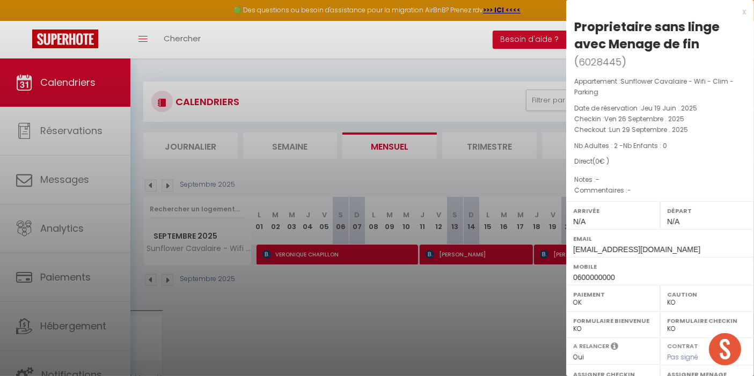
click at [735, 12] on div "x" at bounding box center [656, 11] width 180 height 13
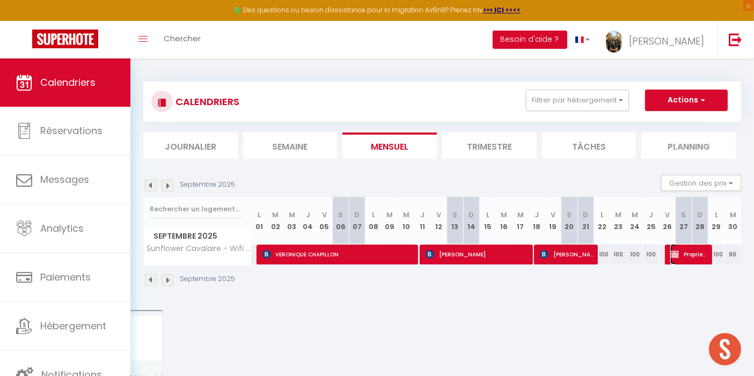
click at [693, 249] on span "Proprietaire sans linge avec Menage de fin" at bounding box center [690, 254] width 38 height 20
